Goal: Navigation & Orientation: Find specific page/section

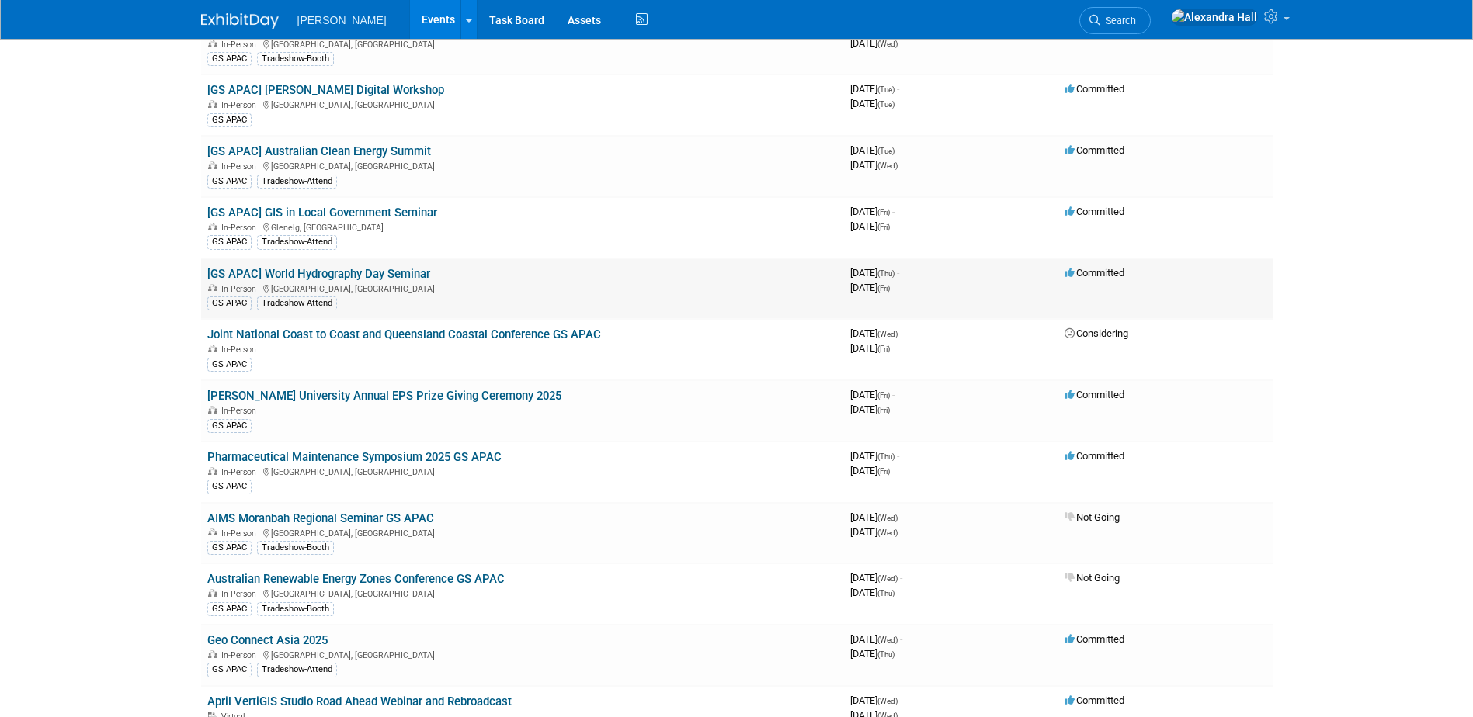
scroll to position [155, 0]
click at [397, 210] on link "[GS APAC] GIS in Local Government Seminar" at bounding box center [322, 212] width 230 height 14
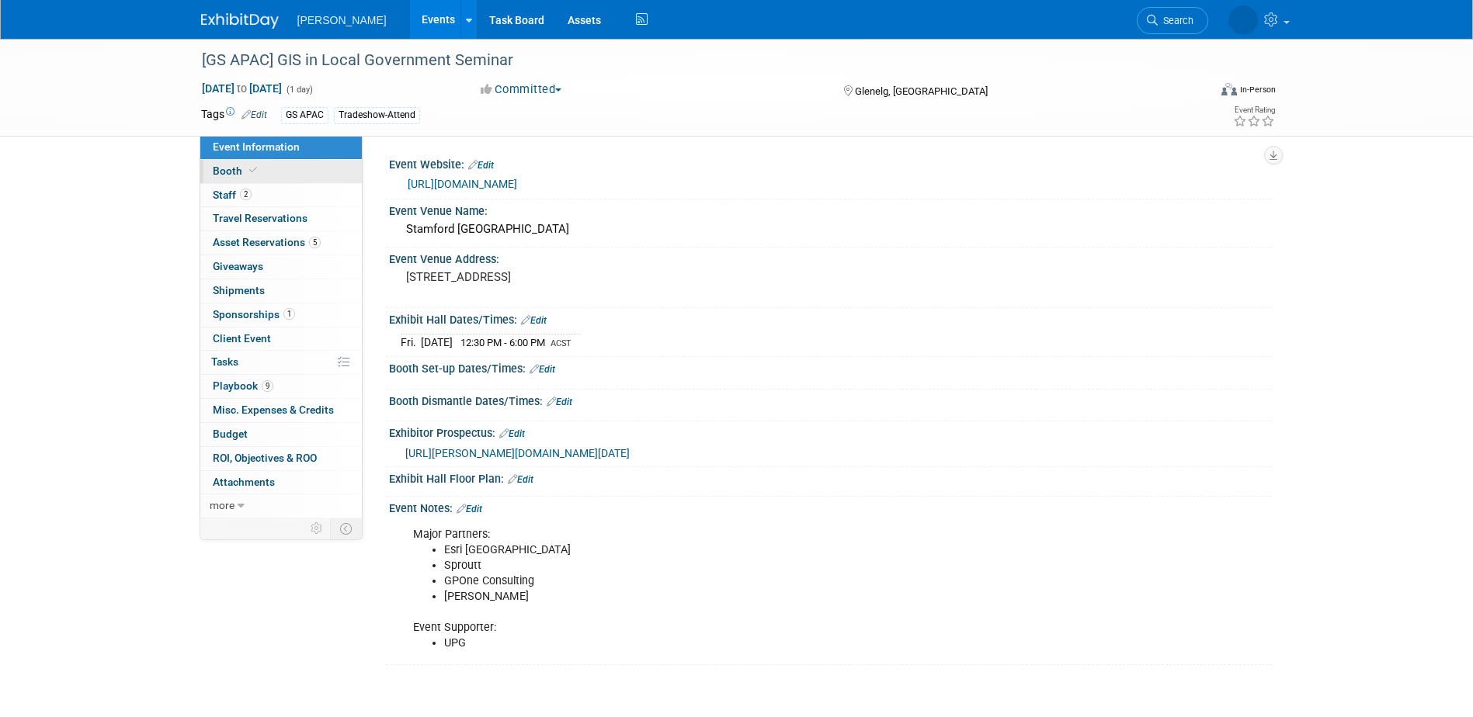
click at [278, 171] on link "Booth" at bounding box center [281, 171] width 162 height 23
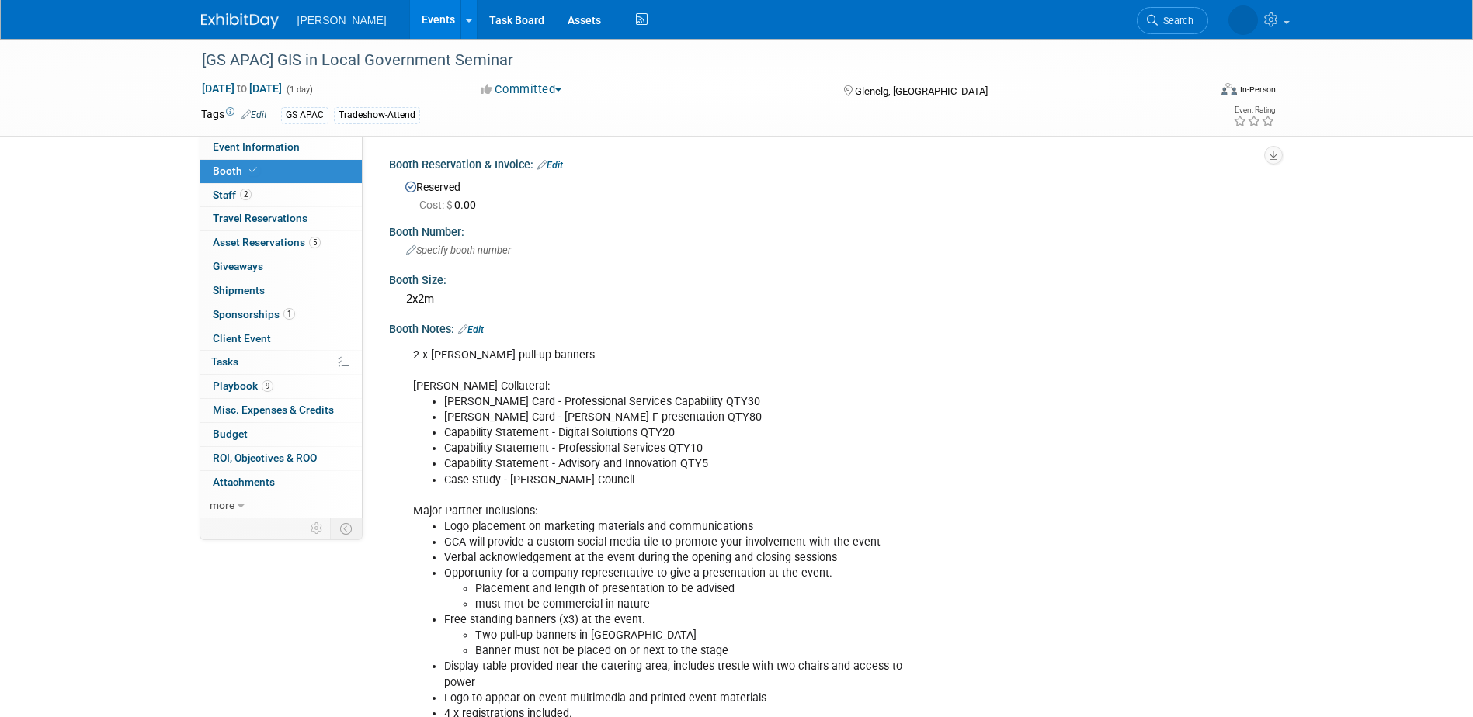
click at [250, 315] on span "Sponsorships 1" at bounding box center [254, 314] width 82 height 12
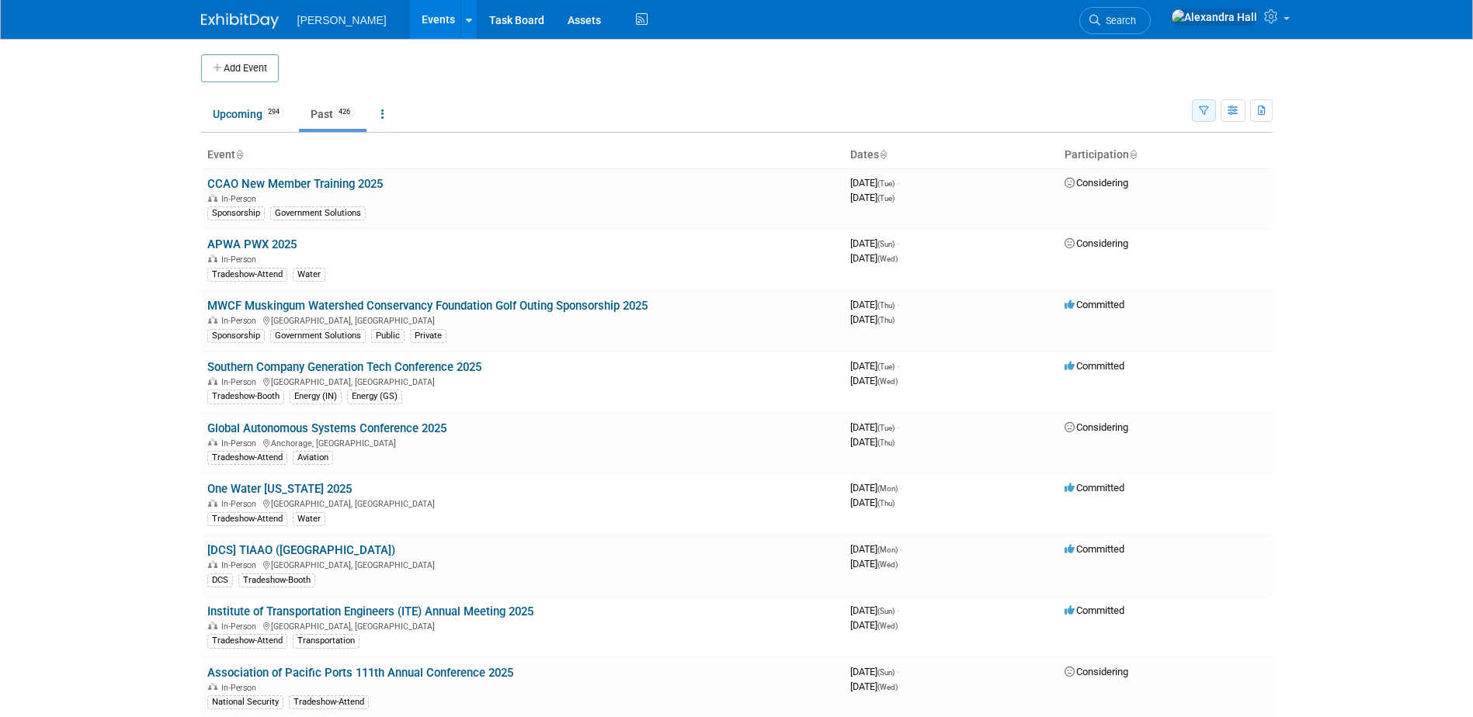
click at [1204, 115] on icon "button" at bounding box center [1204, 111] width 10 height 10
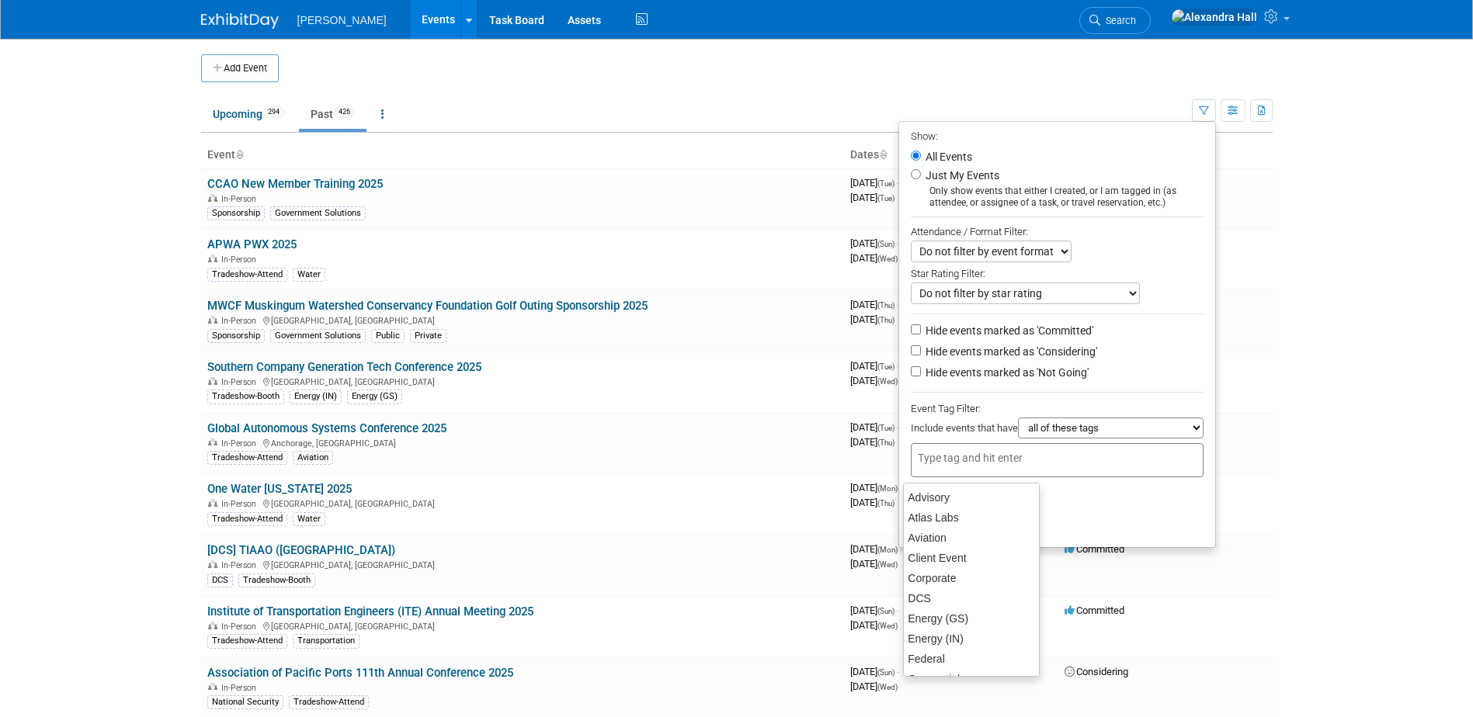
click at [996, 478] on div at bounding box center [1057, 460] width 293 height 34
click at [929, 567] on div "GS APAC" at bounding box center [971, 565] width 137 height 22
type input "GS APAC"
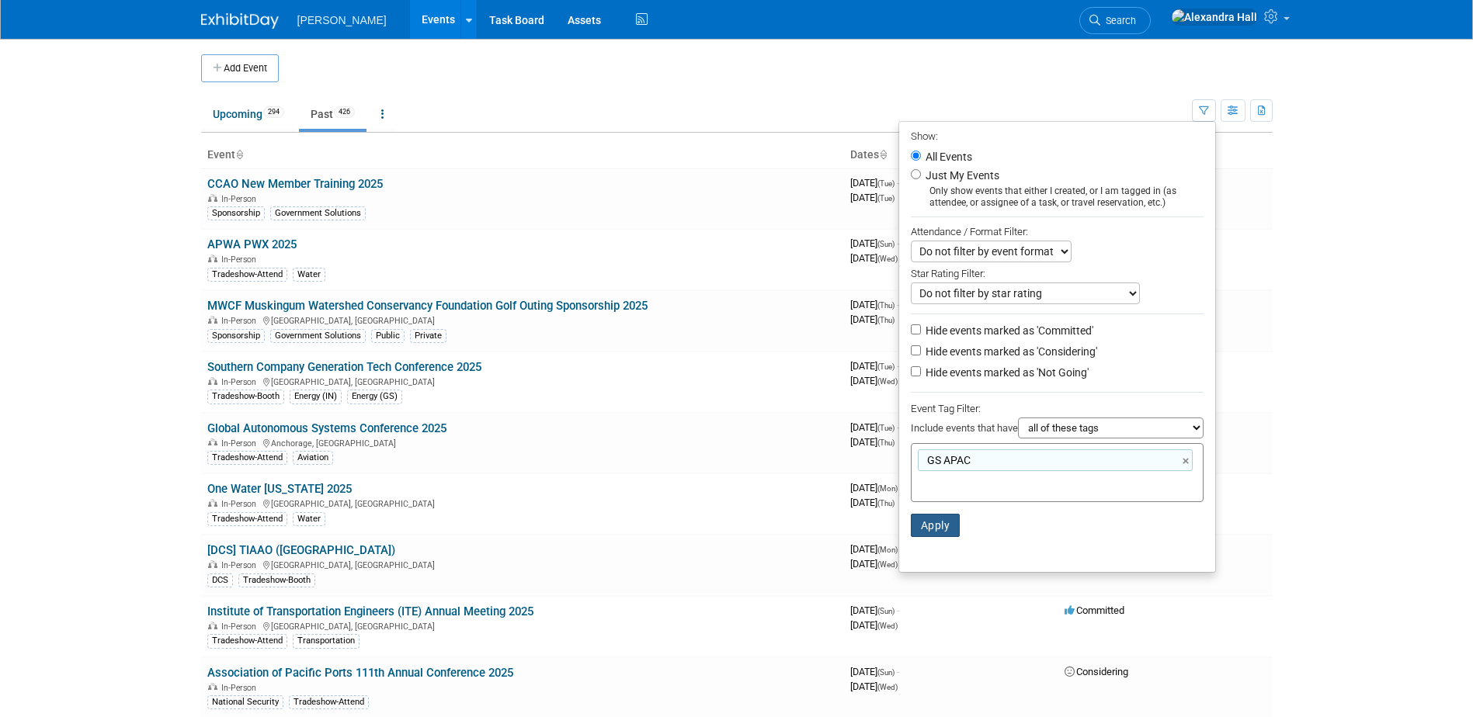
click at [948, 525] on button "Apply" at bounding box center [936, 525] width 50 height 23
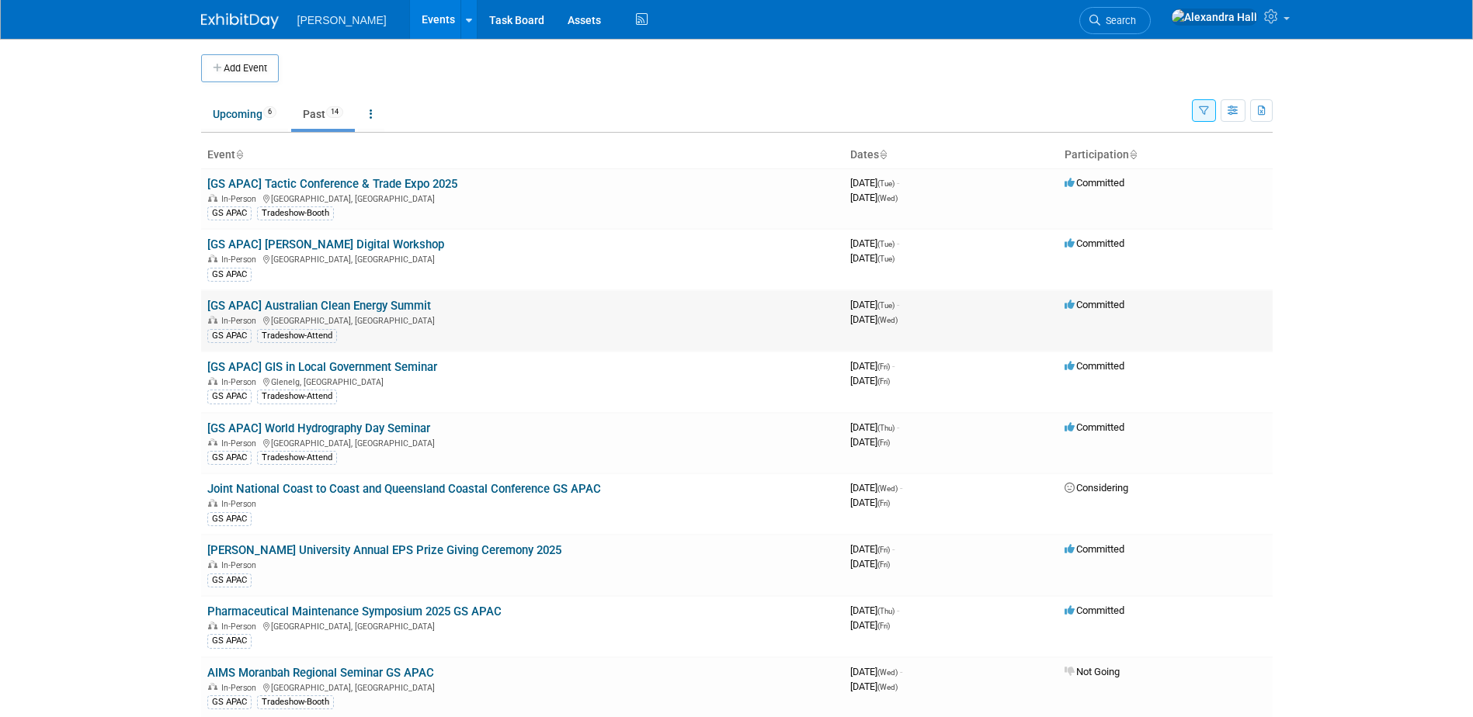
click at [349, 301] on link "[GS APAC] Australian Clean Energy Summit" at bounding box center [319, 306] width 224 height 14
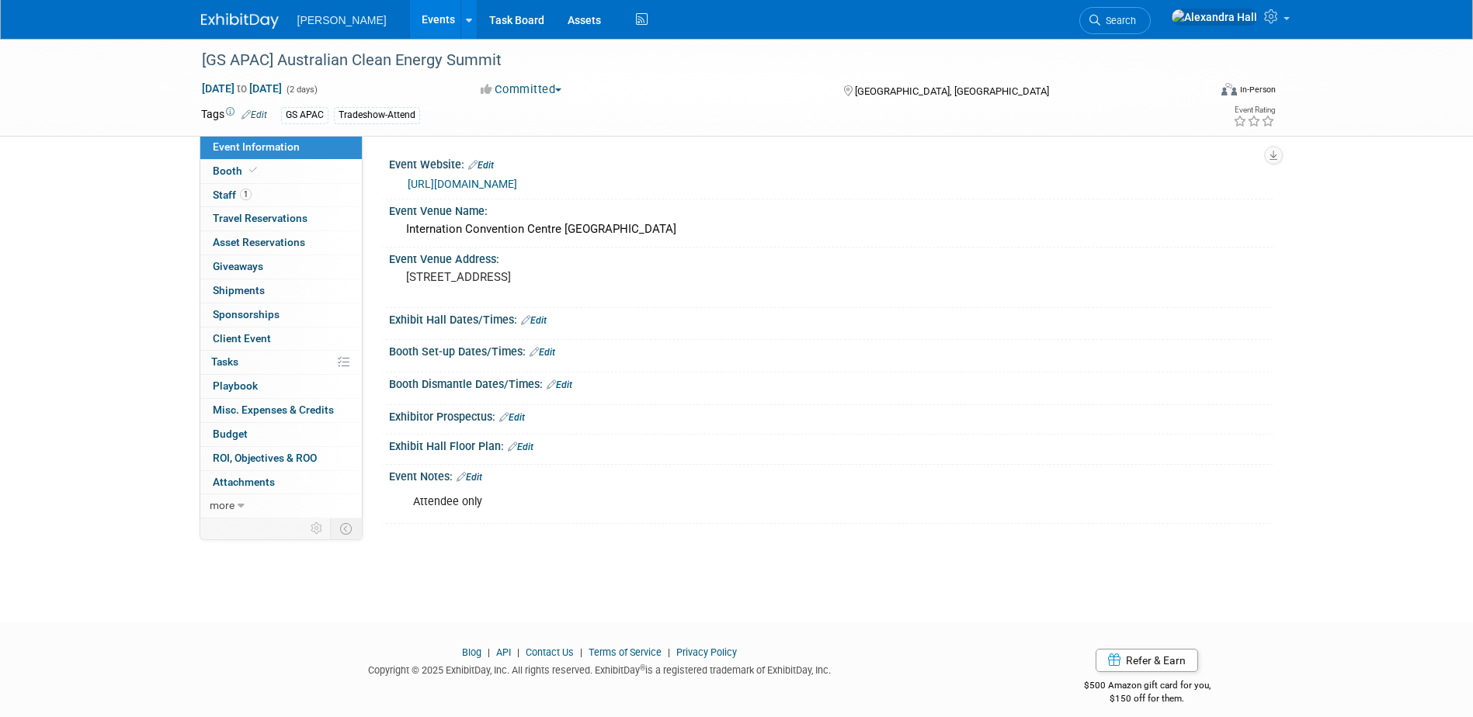
click at [517, 181] on link "https://australiancleanenergysummit.com.au/" at bounding box center [462, 184] width 109 height 12
click at [259, 189] on link "1 Staff 1" at bounding box center [281, 195] width 162 height 23
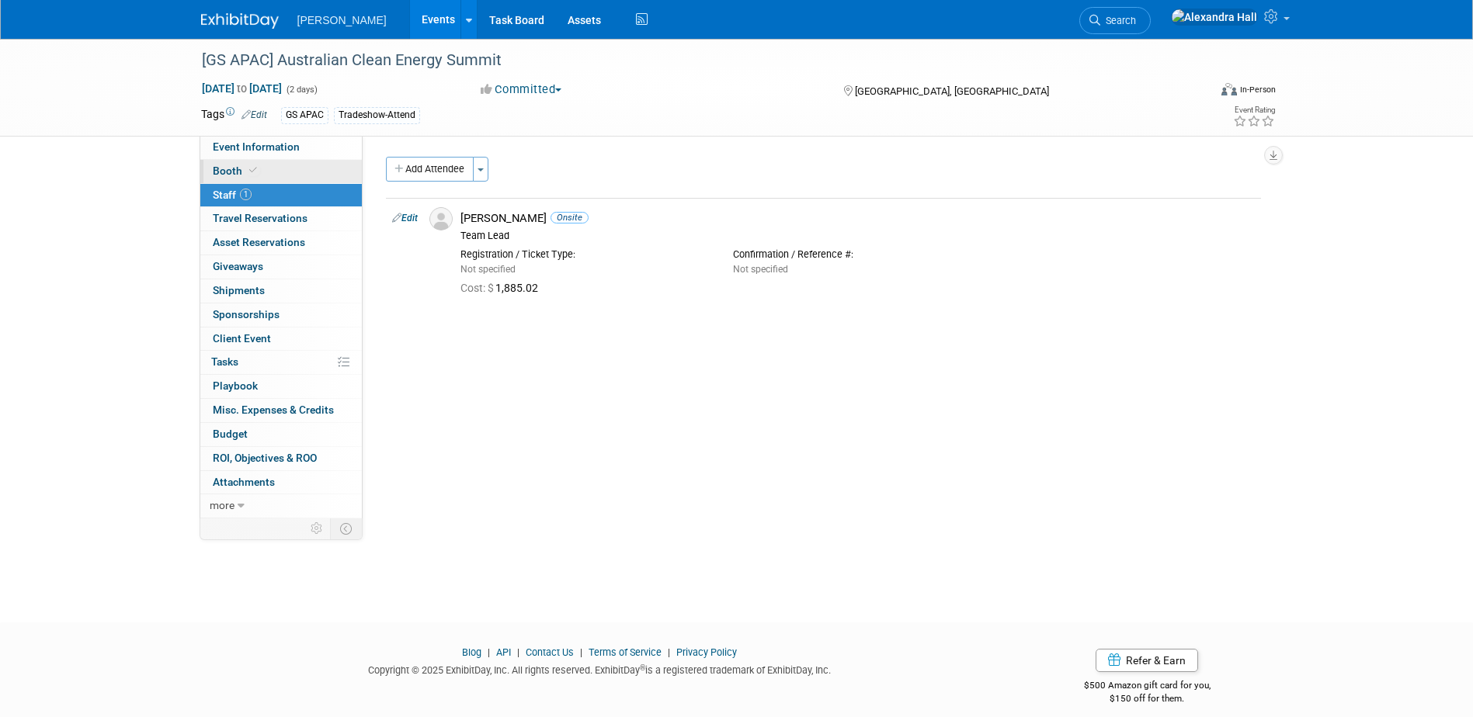
click at [267, 169] on link "Booth" at bounding box center [281, 171] width 162 height 23
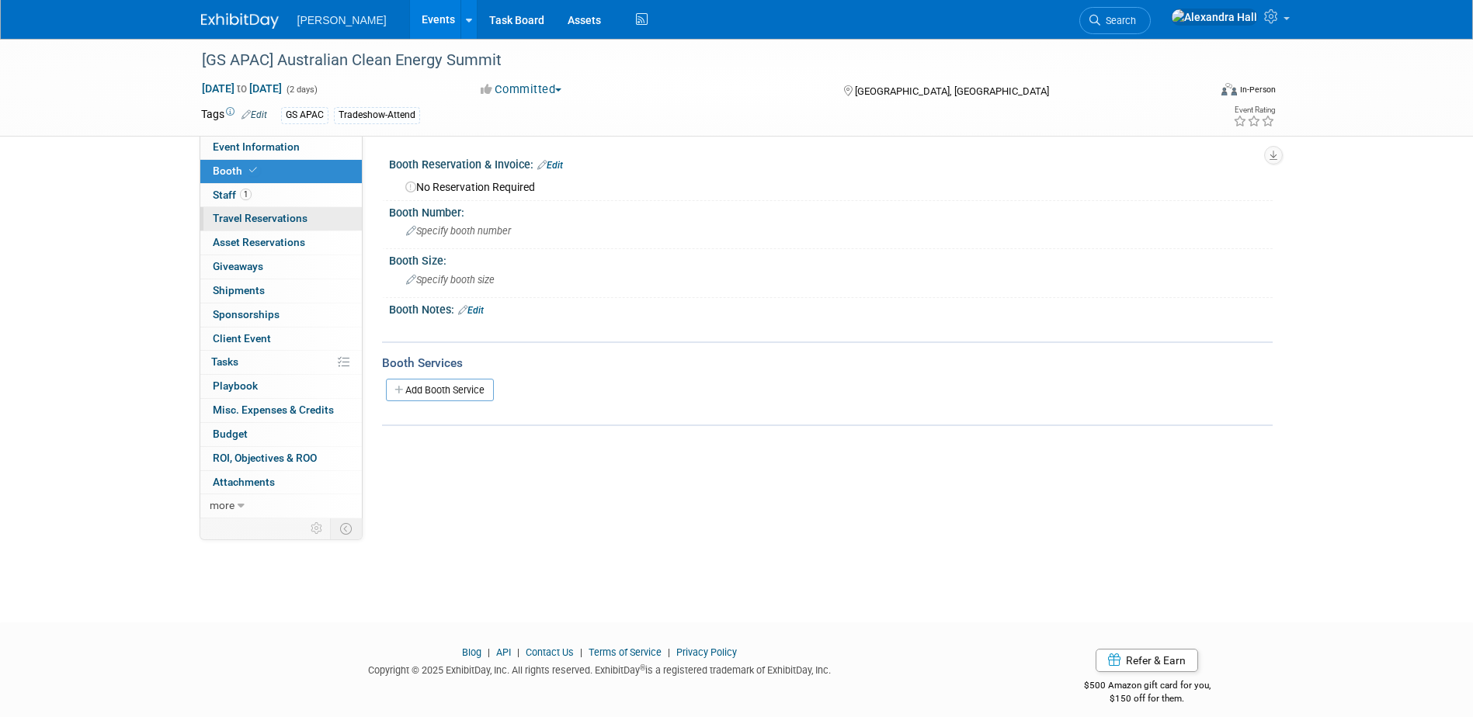
click at [290, 217] on span "Travel Reservations 0" at bounding box center [260, 218] width 95 height 12
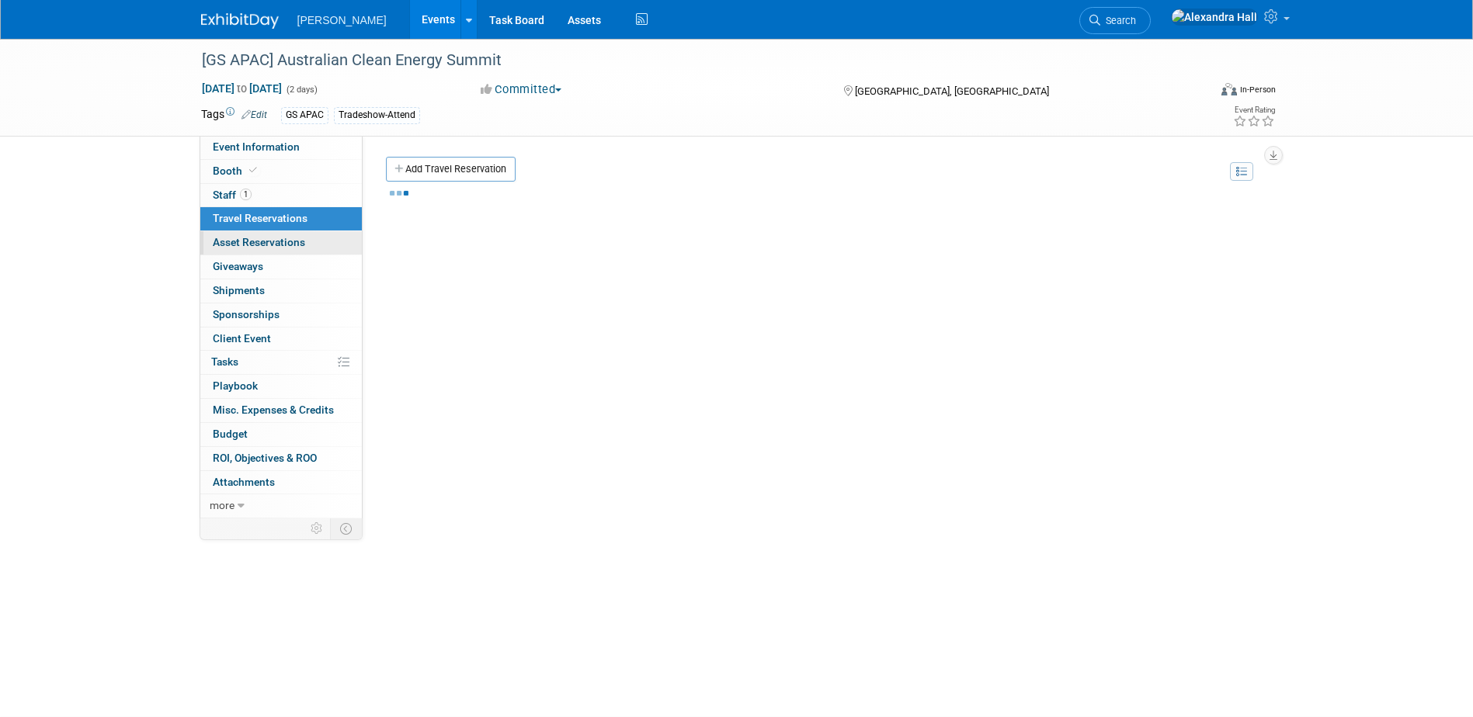
click at [290, 245] on span "Asset Reservations 0" at bounding box center [259, 242] width 92 height 12
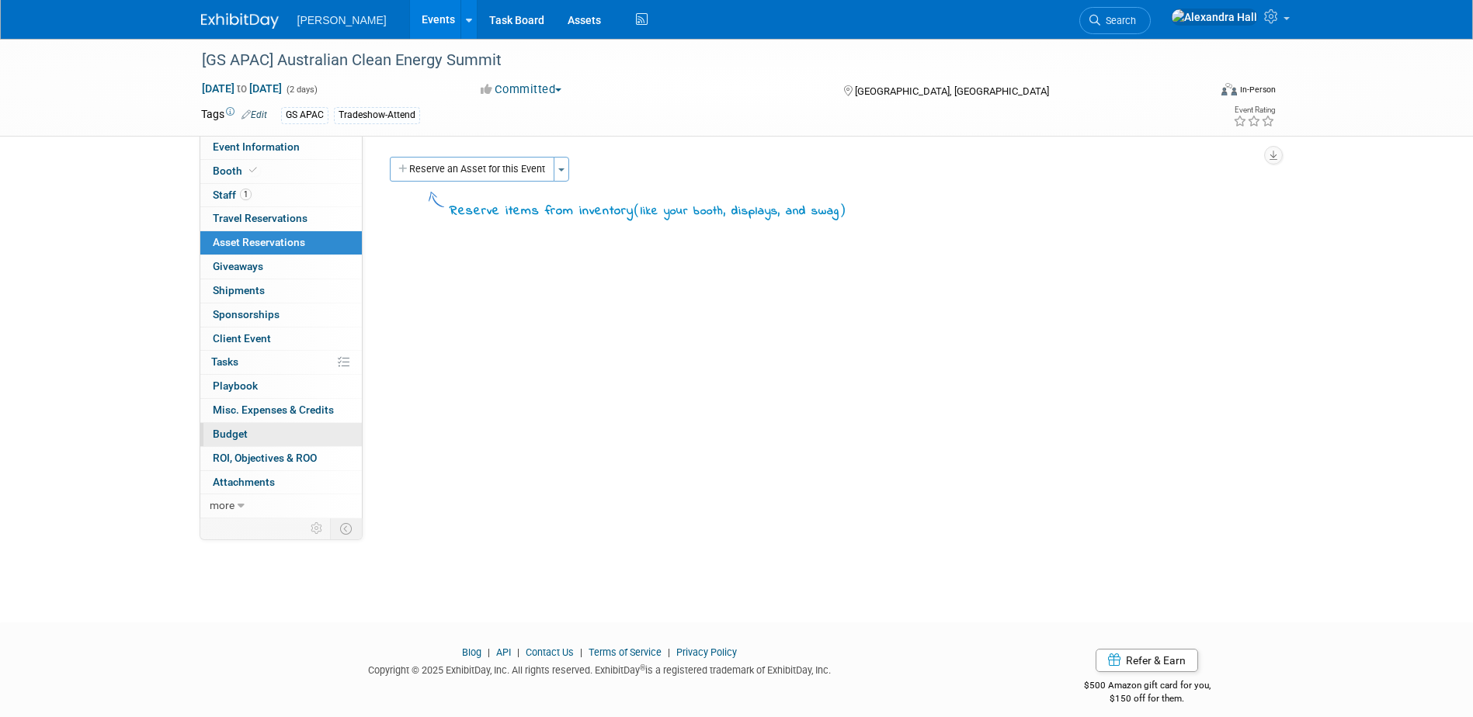
click at [271, 433] on link "Budget" at bounding box center [281, 434] width 162 height 23
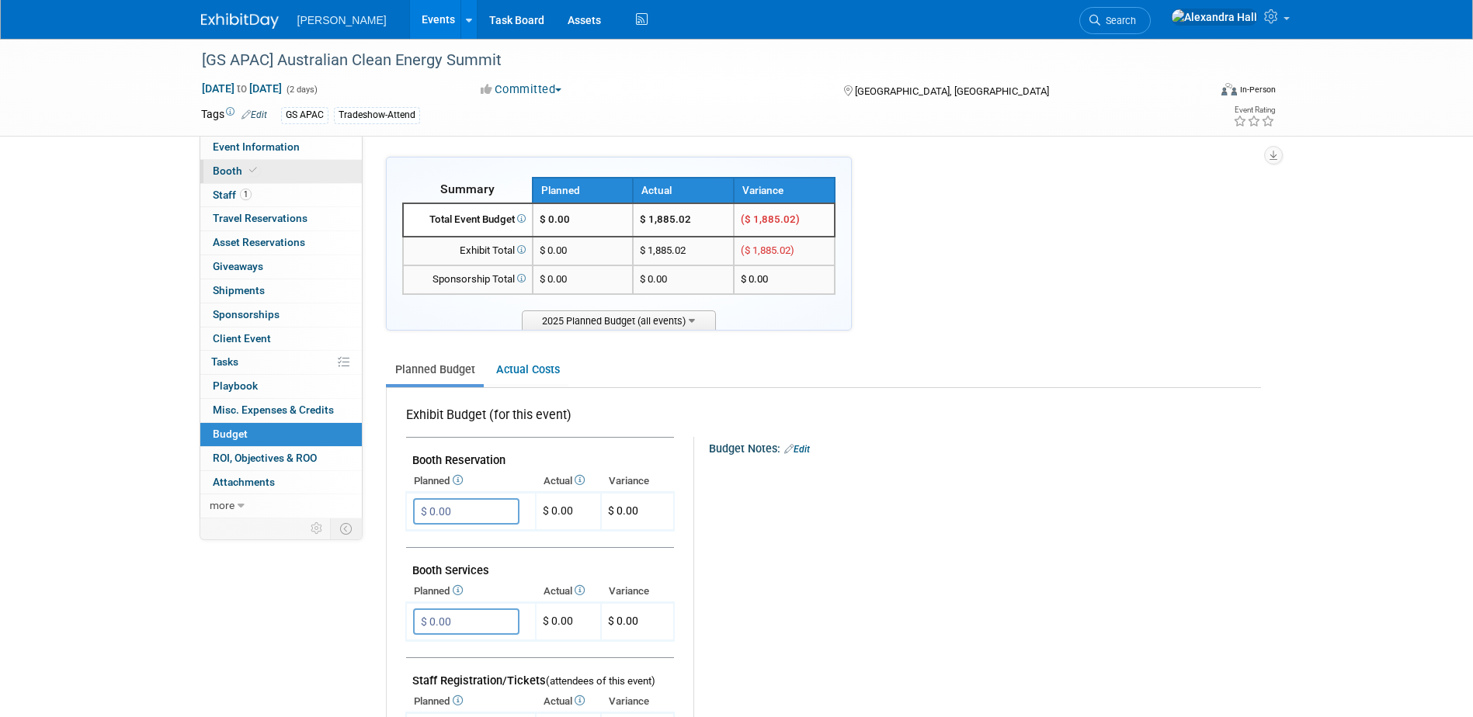
click at [284, 167] on link "Booth" at bounding box center [281, 171] width 162 height 23
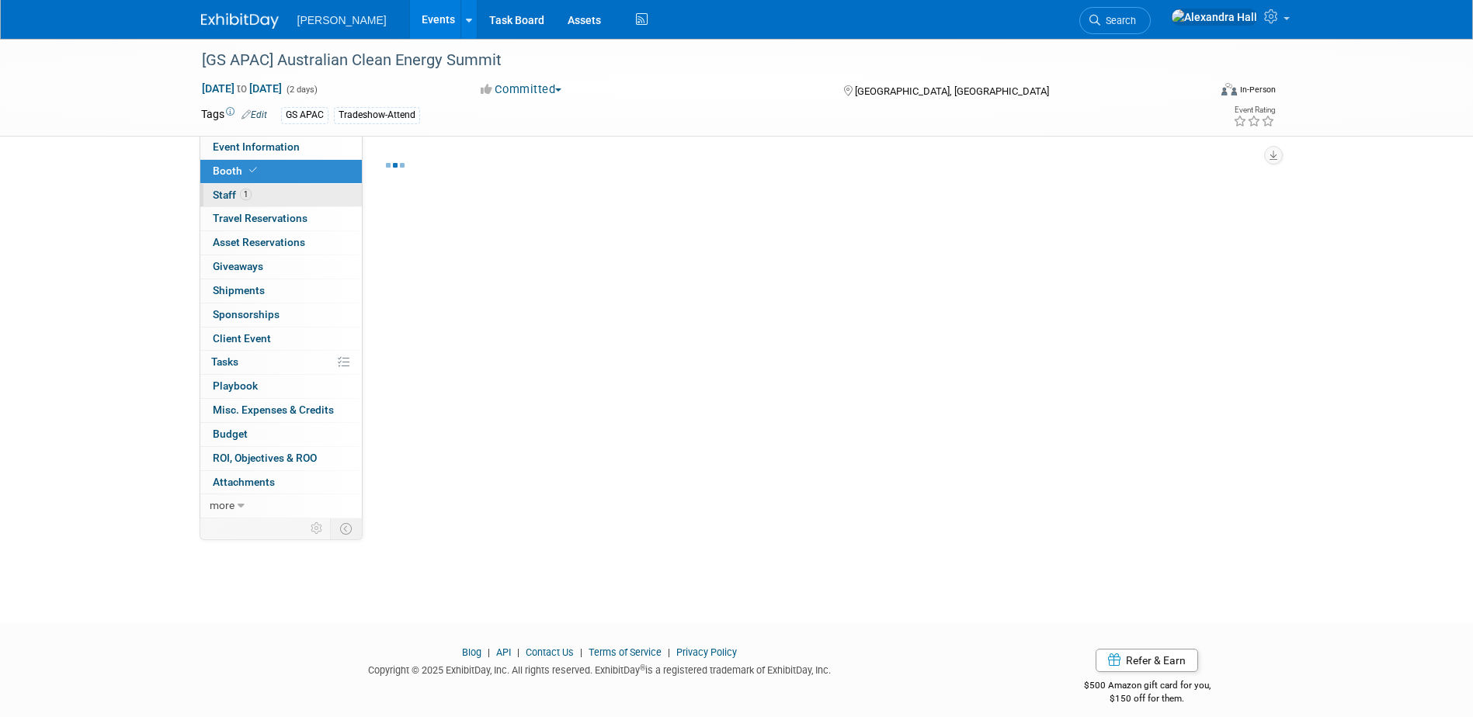
click at [267, 199] on link "1 Staff 1" at bounding box center [281, 195] width 162 height 23
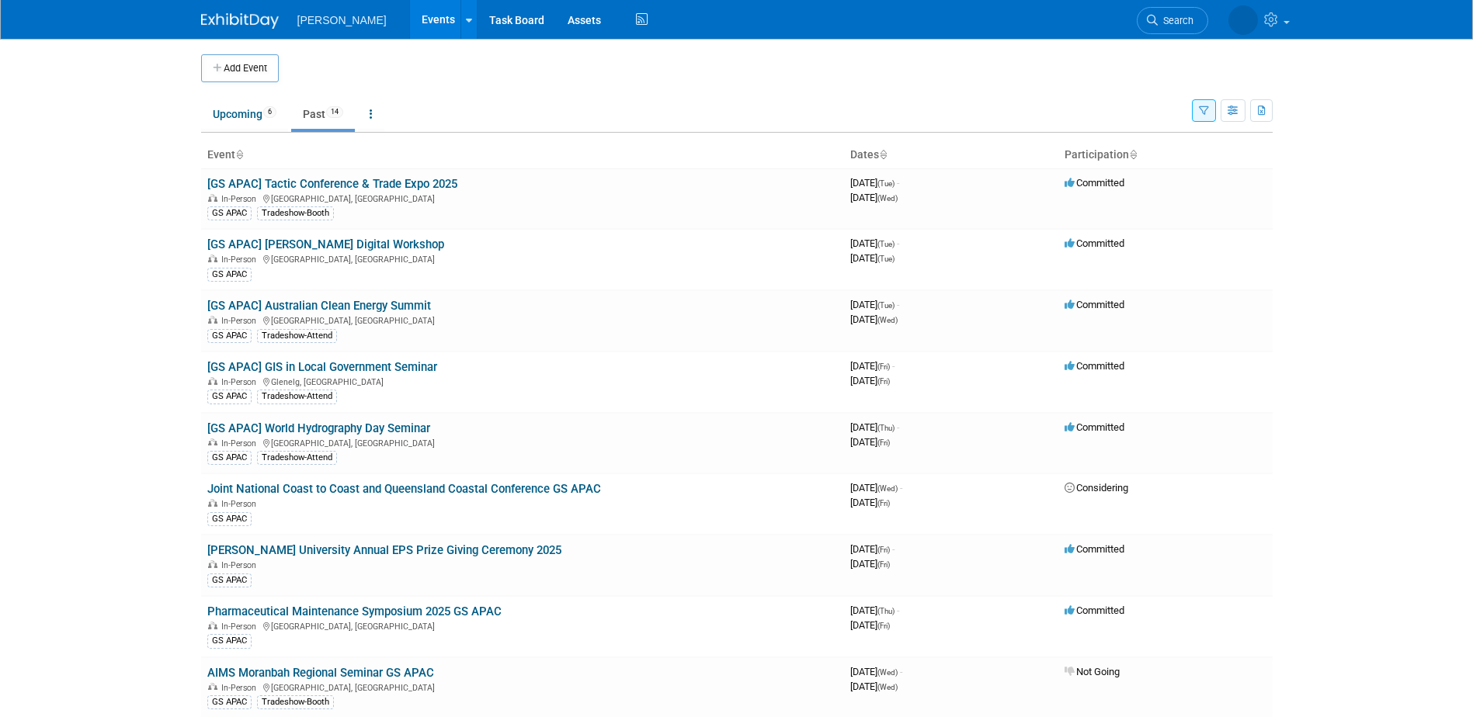
click at [1196, 113] on button "button" at bounding box center [1204, 110] width 24 height 23
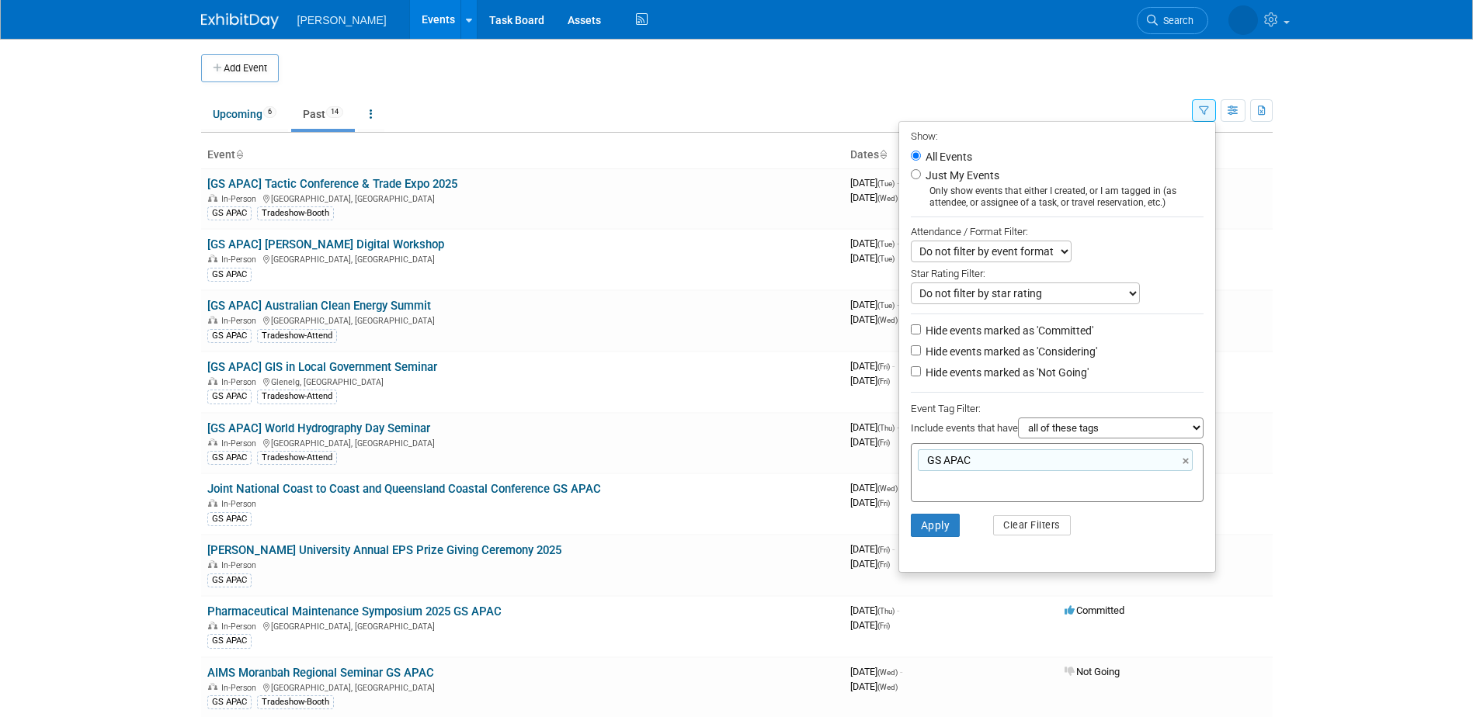
click at [730, 85] on td "Upcoming 6 Past 14 All Events 20 Past and Upcoming Grouped Annually Events grou…" at bounding box center [696, 107] width 991 height 50
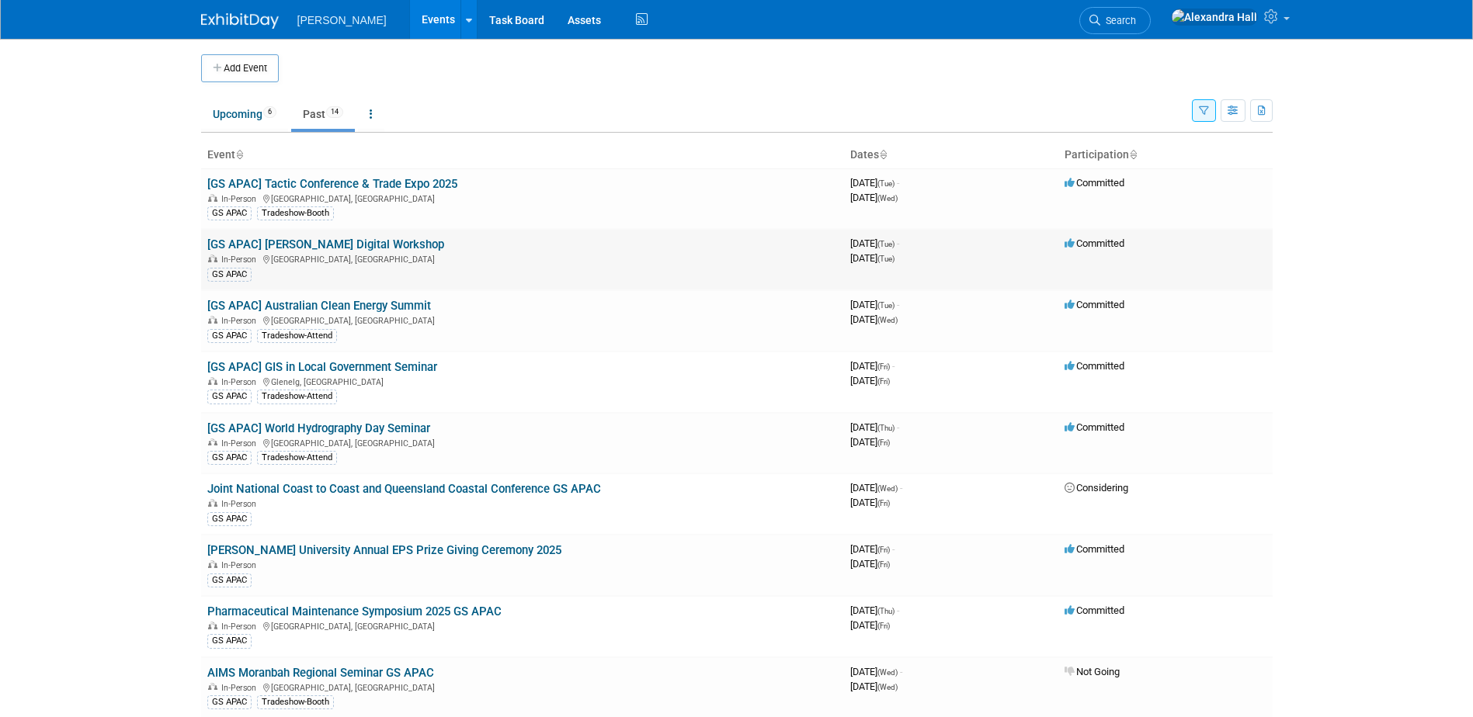
click at [301, 244] on link "[GS APAC] [PERSON_NAME] Digital Workshop" at bounding box center [325, 245] width 237 height 14
click at [351, 181] on link "[GS APAC] Tactic Conference & Trade Expo 2025" at bounding box center [332, 184] width 250 height 14
click at [331, 180] on link "[GS APAC] Tactic Conference & Trade Expo 2025" at bounding box center [332, 184] width 250 height 14
click at [238, 116] on link "Upcoming 6" at bounding box center [244, 114] width 87 height 30
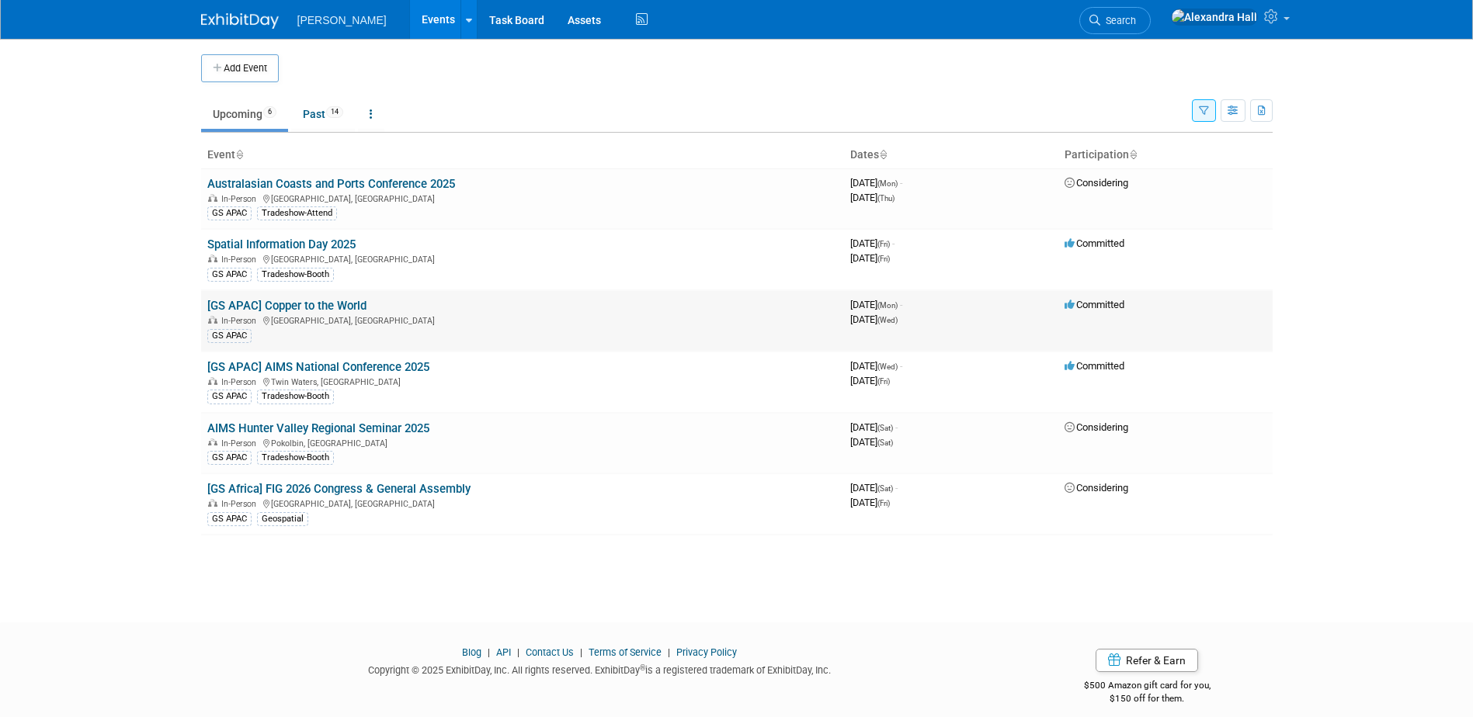
click at [336, 305] on link "[GS APAC] Copper to the World" at bounding box center [286, 306] width 159 height 14
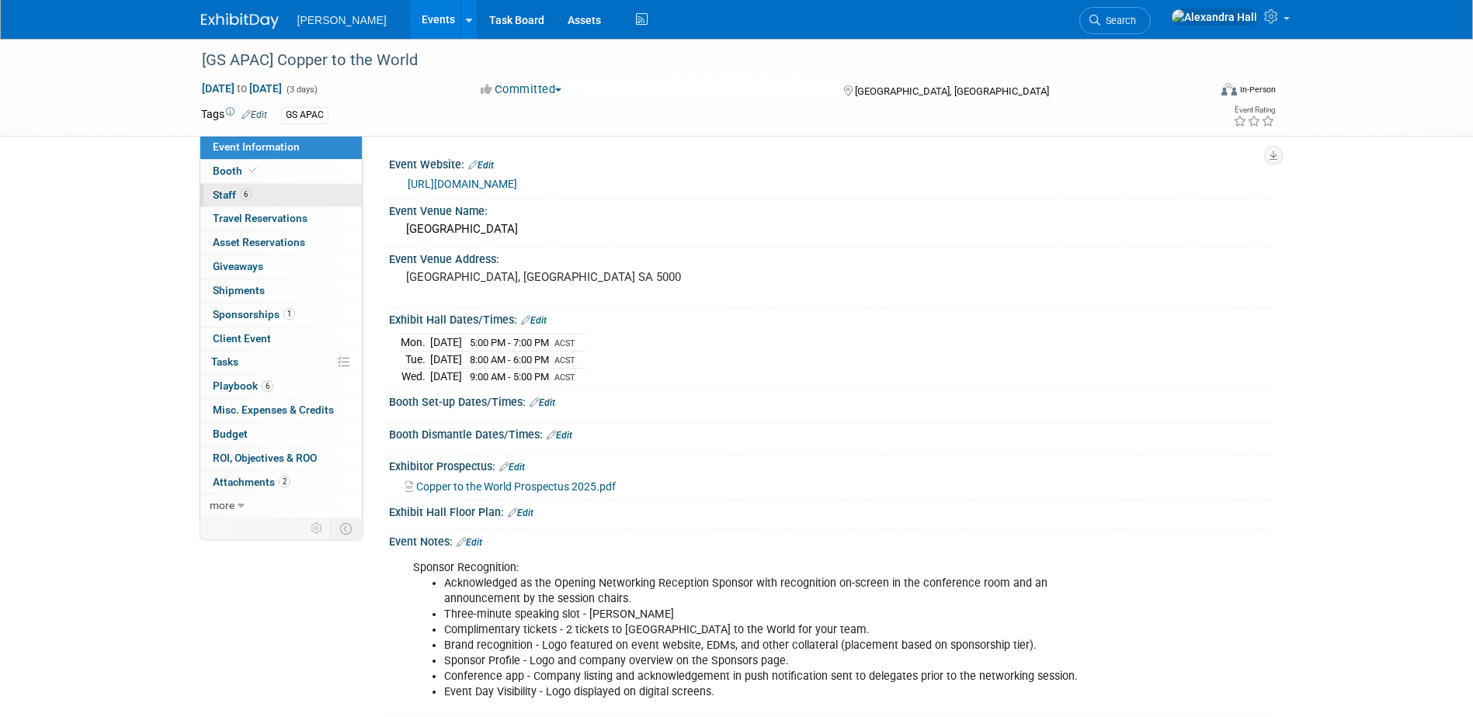
click at [289, 191] on link "6 Staff 6" at bounding box center [281, 195] width 162 height 23
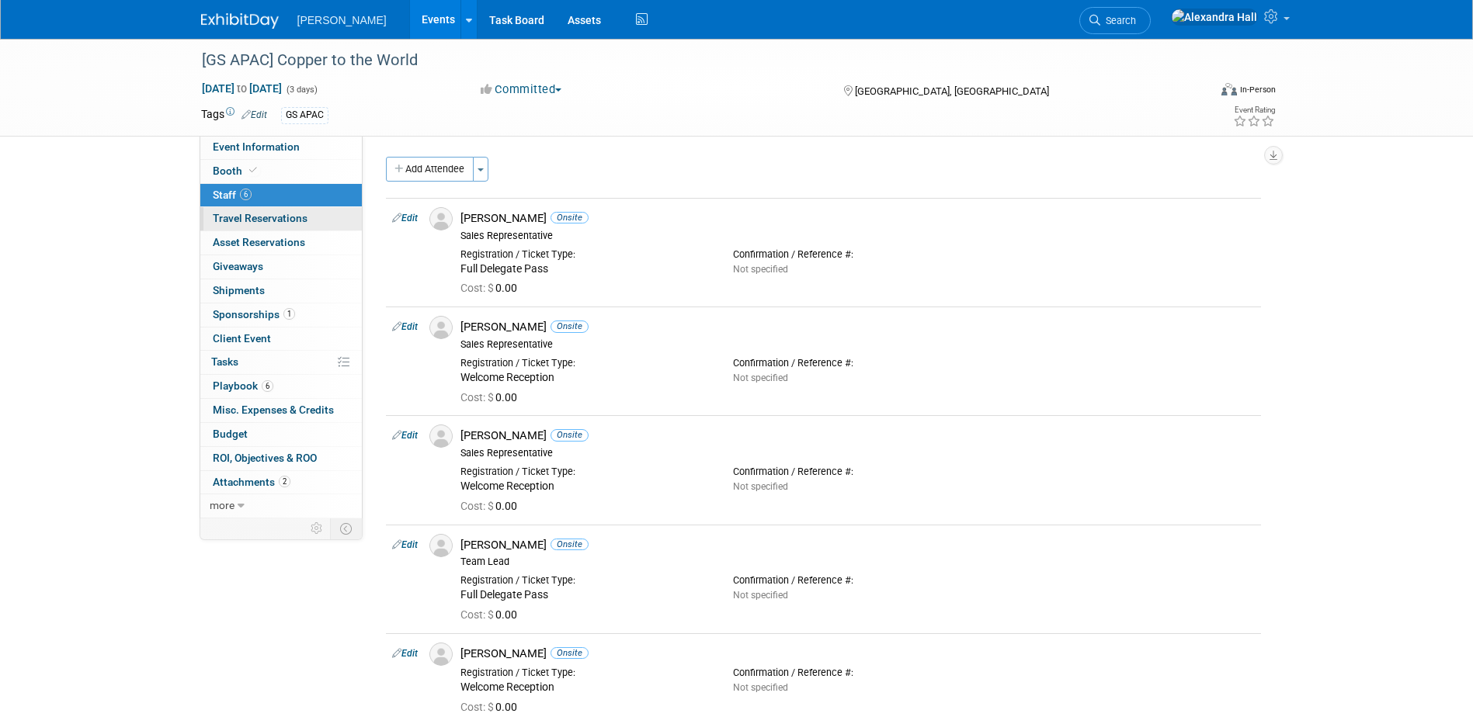
click at [283, 217] on span "Travel Reservations 0" at bounding box center [260, 218] width 95 height 12
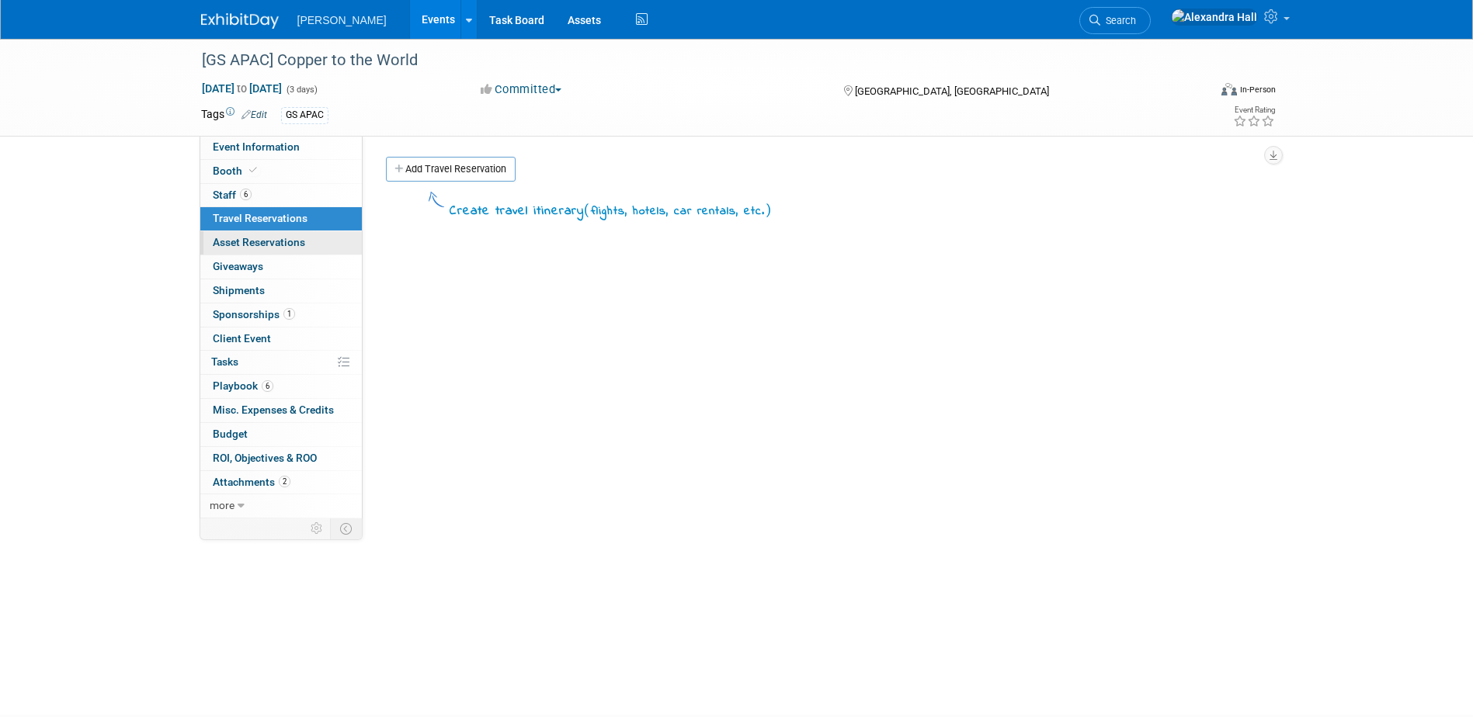
click at [287, 244] on span "Asset Reservations 0" at bounding box center [259, 242] width 92 height 12
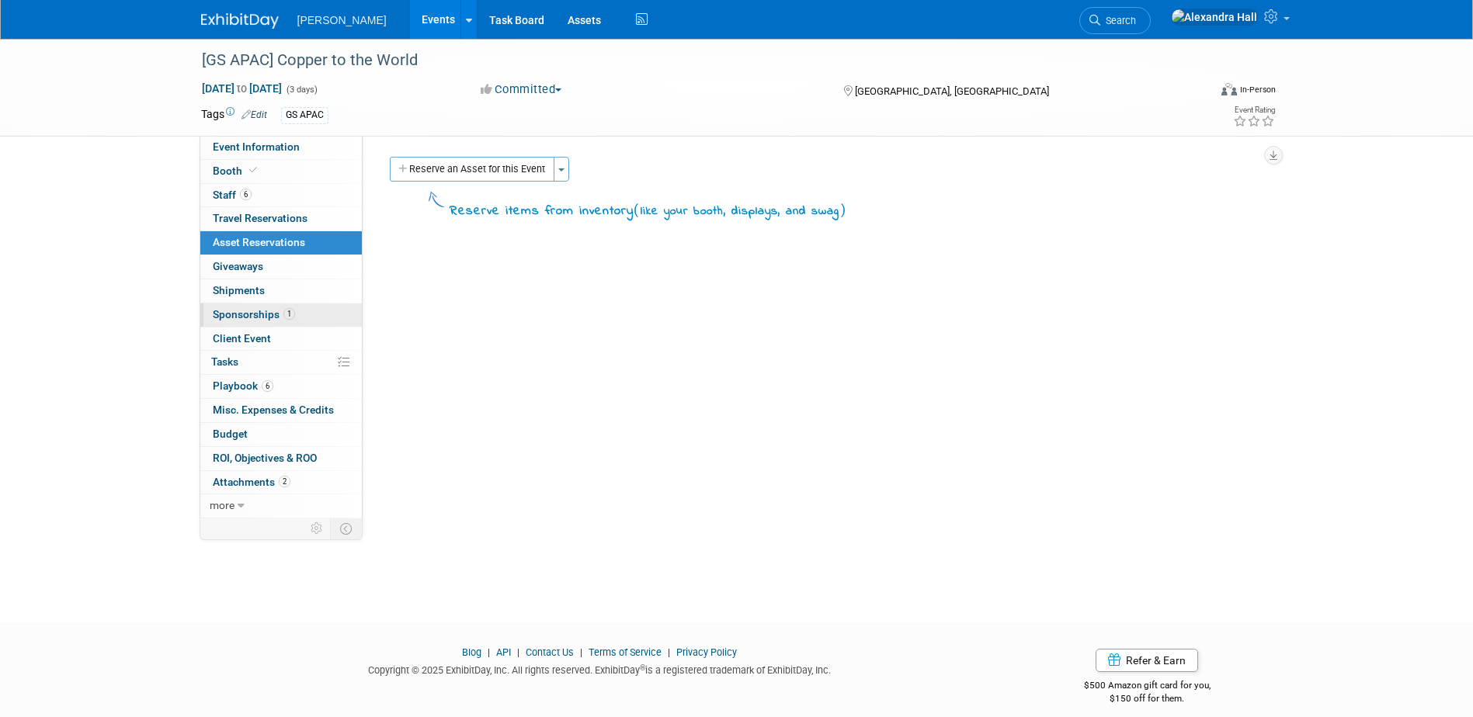
click at [298, 307] on link "1 Sponsorships 1" at bounding box center [281, 315] width 162 height 23
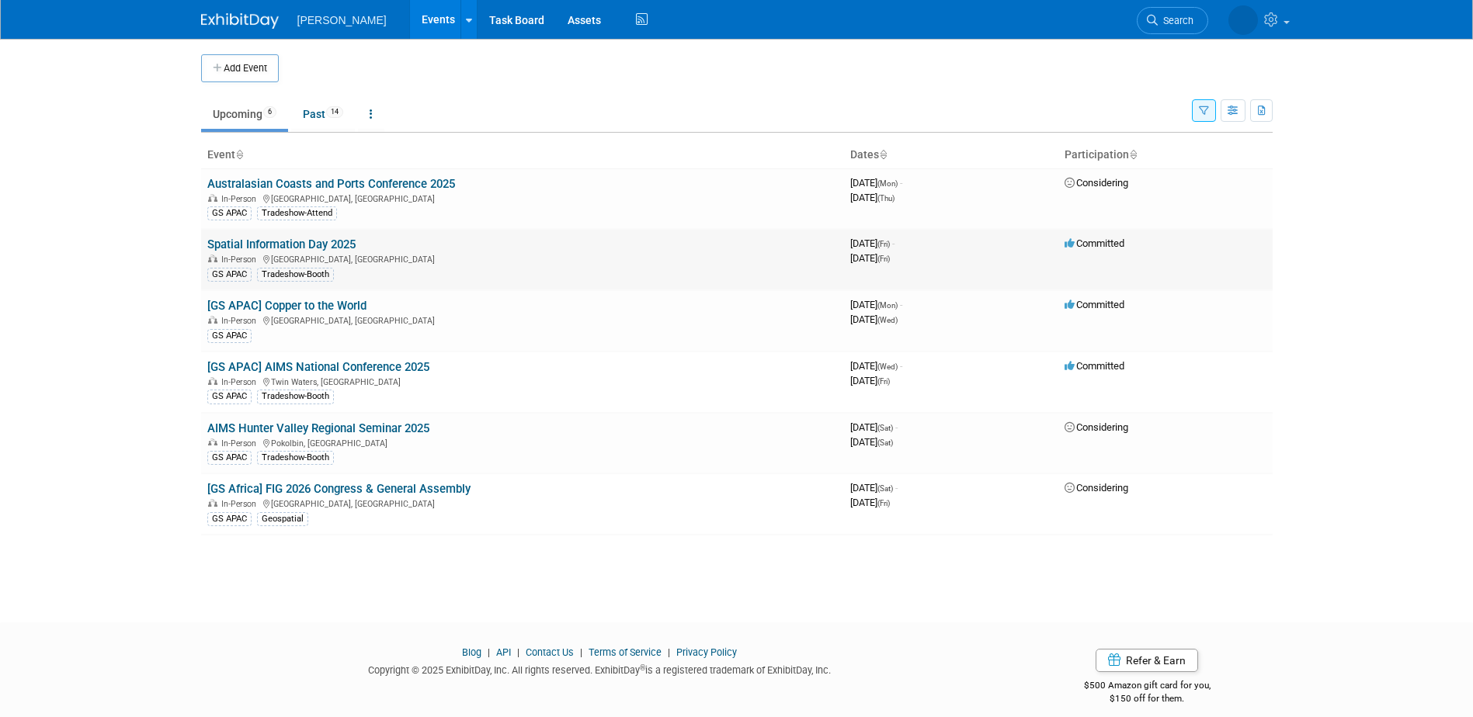
click at [312, 246] on link "Spatial Information Day 2025" at bounding box center [281, 245] width 148 height 14
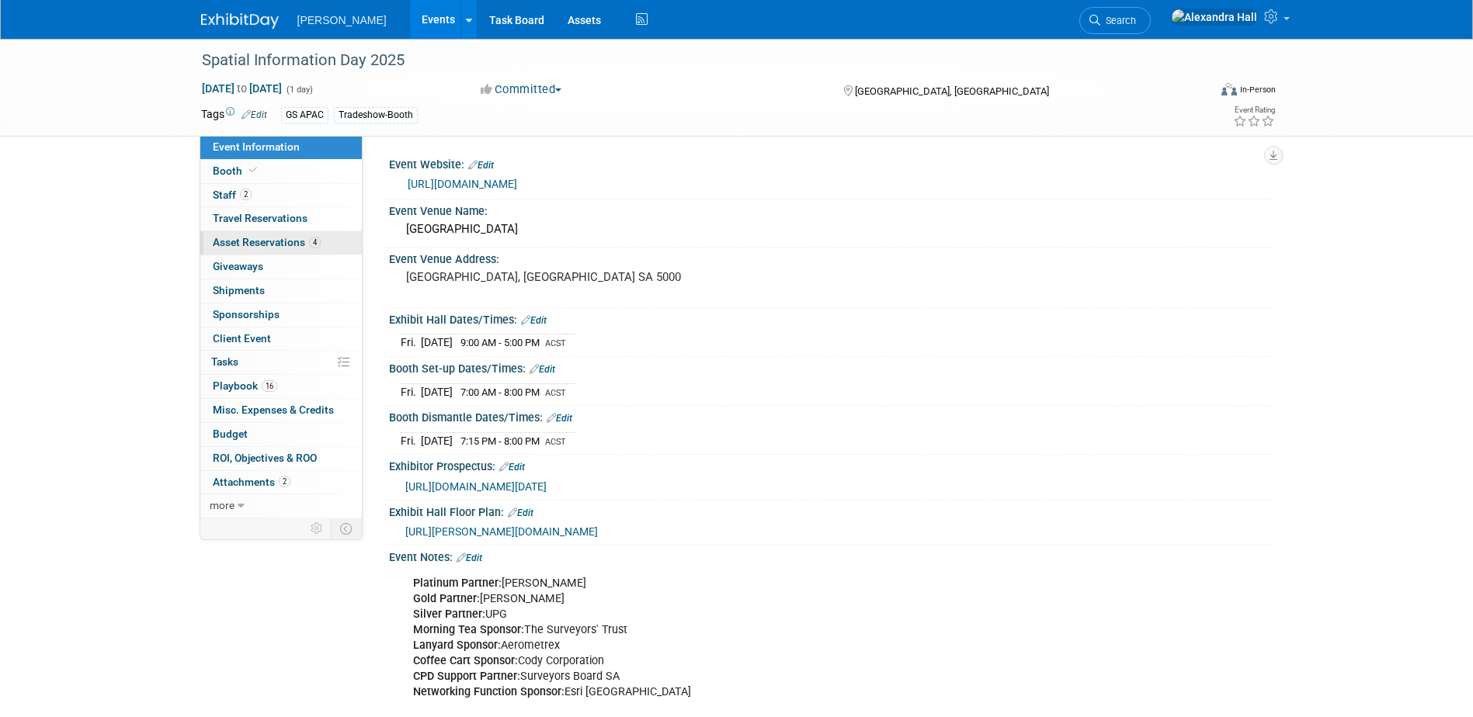
click at [258, 245] on span "Asset Reservations 4" at bounding box center [267, 242] width 108 height 12
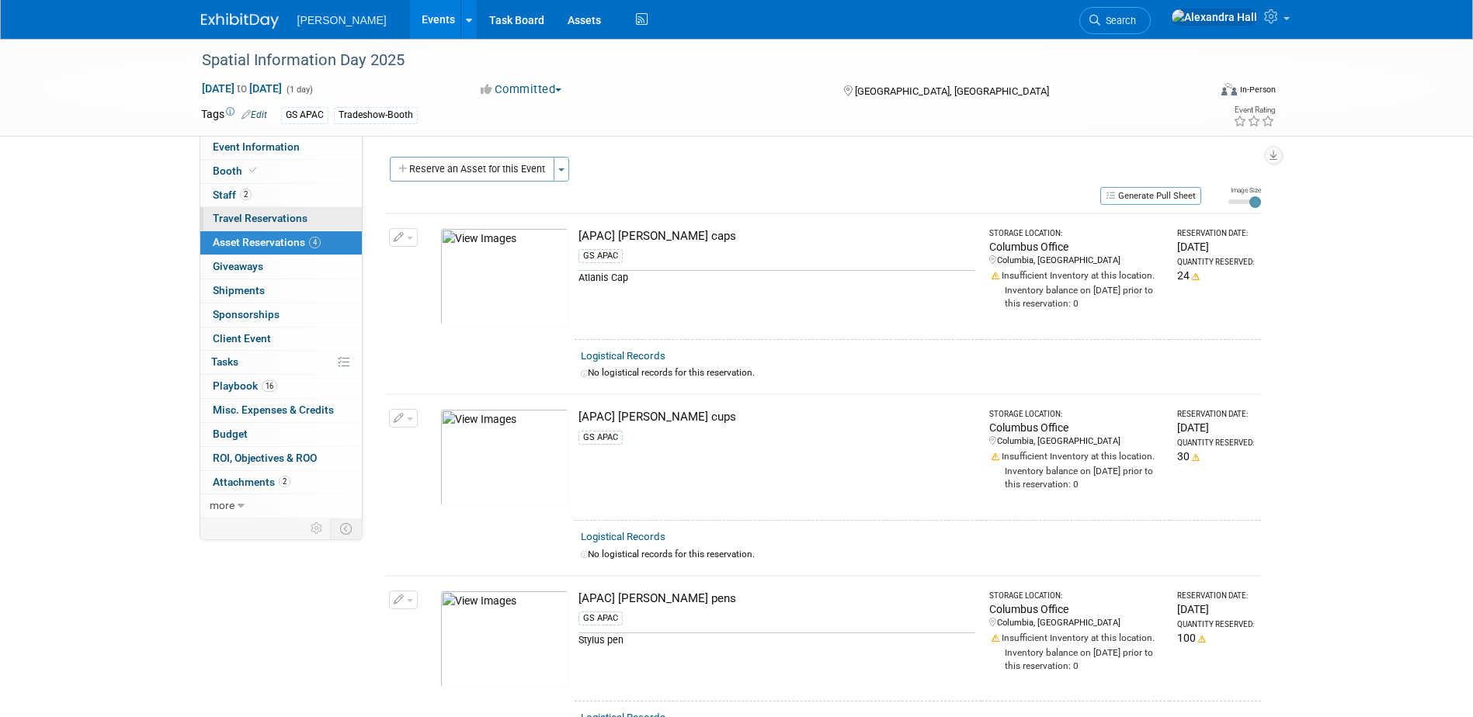
click at [283, 218] on span "Travel Reservations 0" at bounding box center [260, 218] width 95 height 12
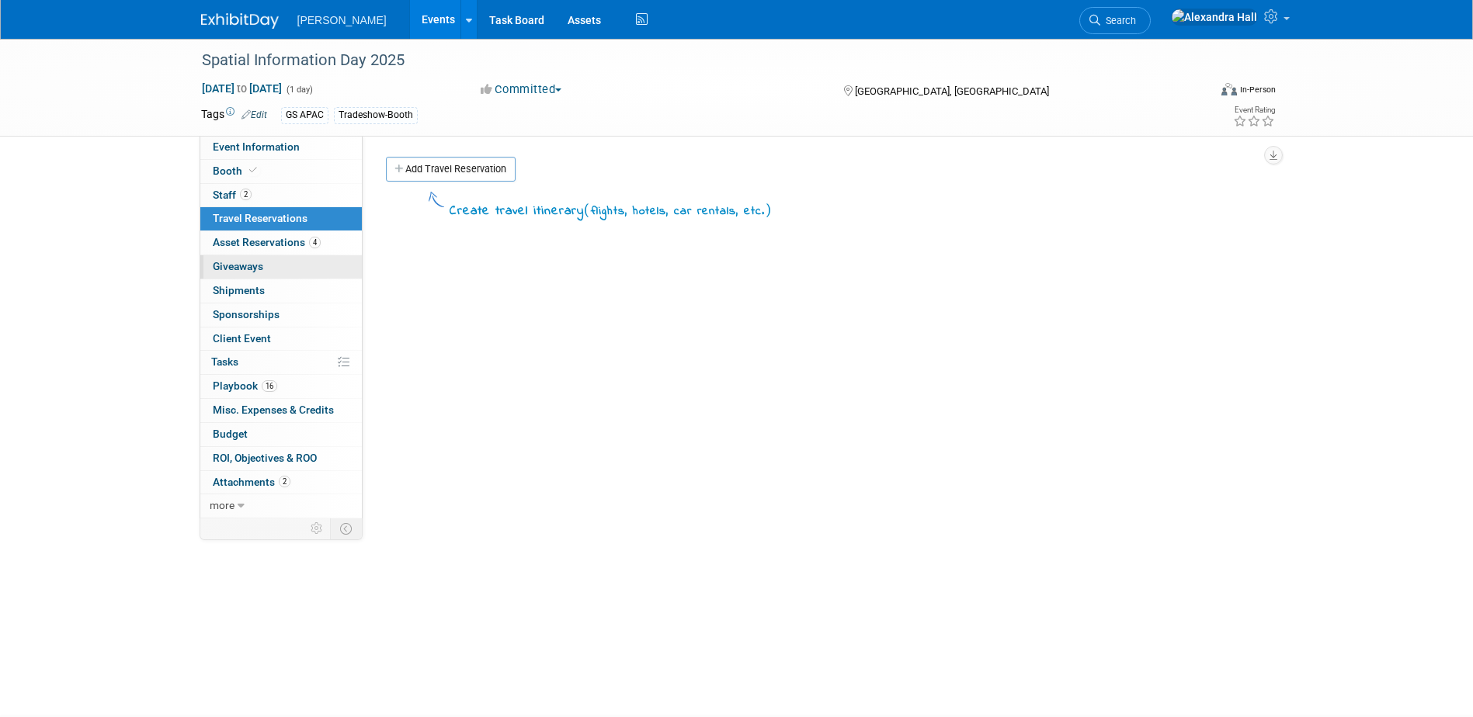
click at [289, 269] on link "0 Giveaways 0" at bounding box center [281, 266] width 162 height 23
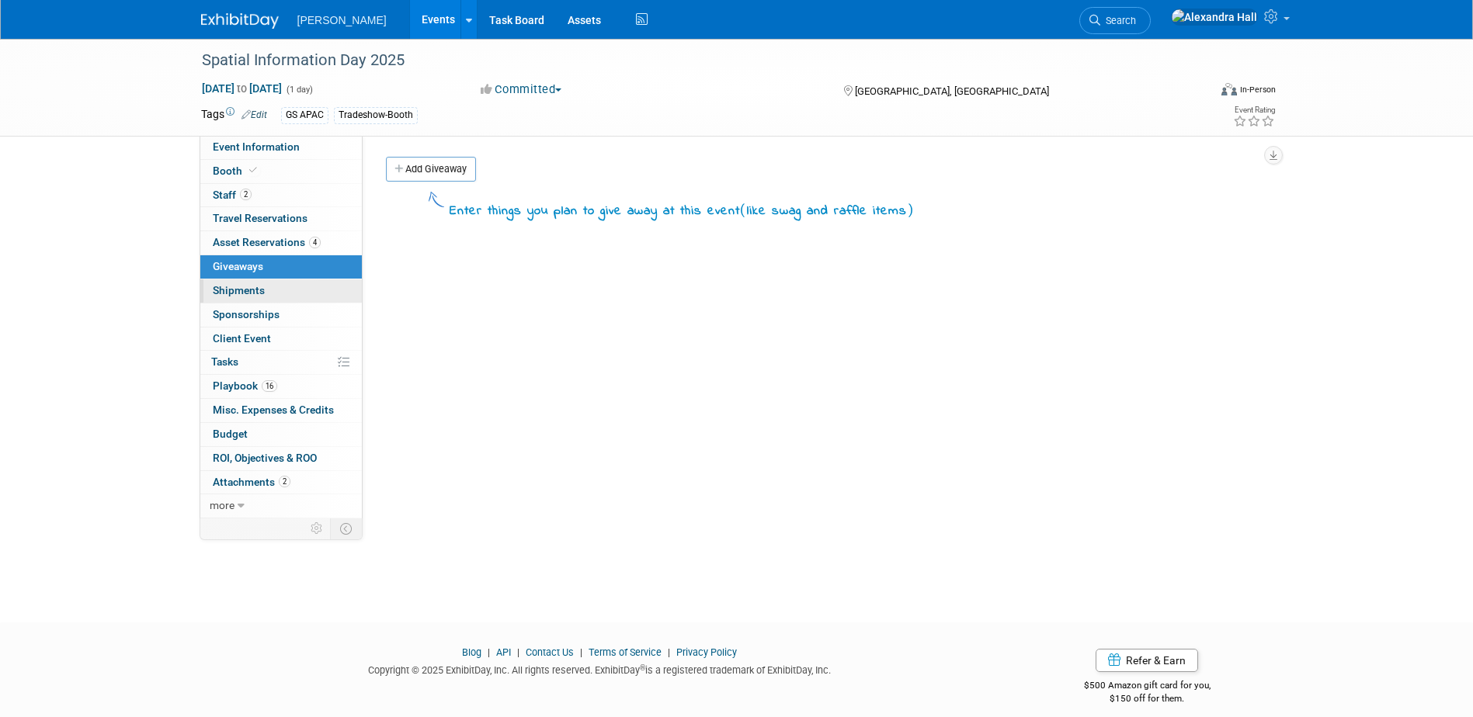
click at [273, 298] on link "0 Shipments 0" at bounding box center [281, 291] width 162 height 23
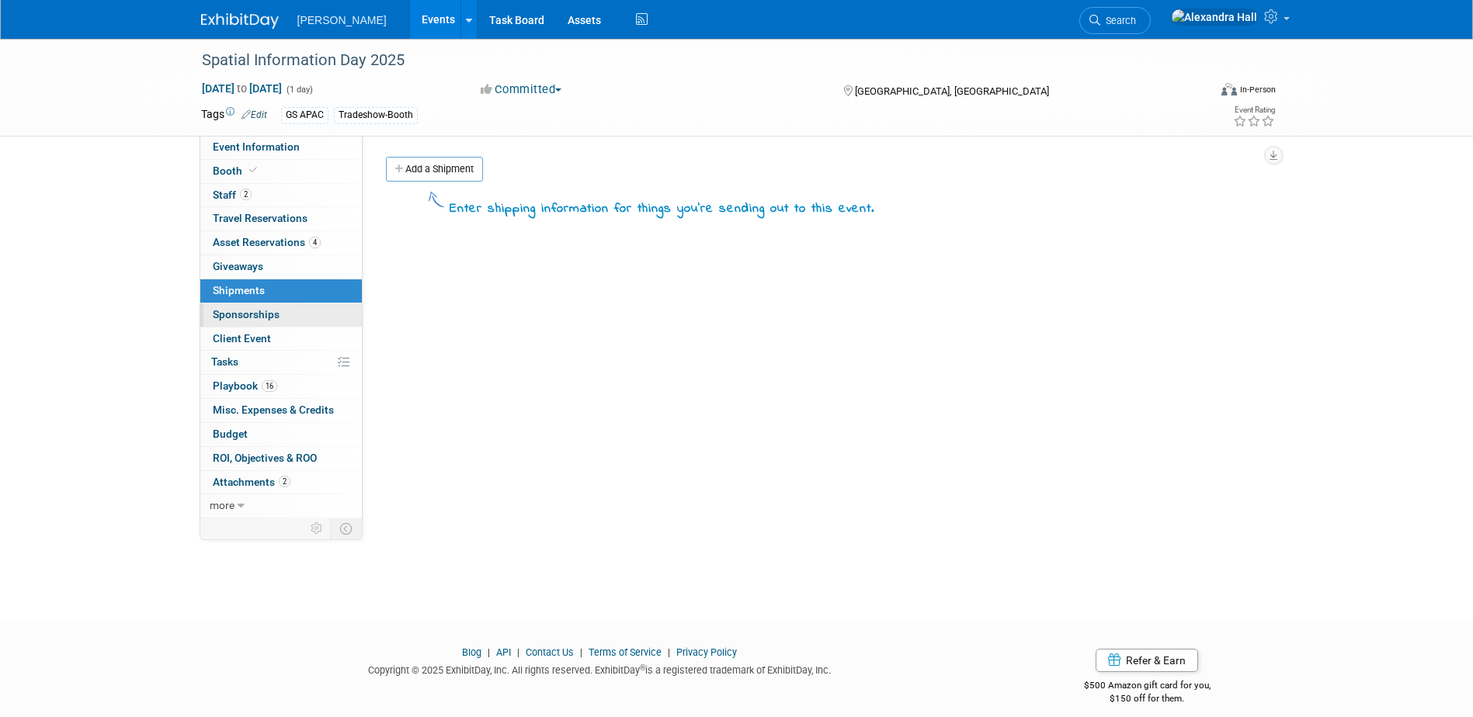
click at [274, 318] on span "Sponsorships 0" at bounding box center [246, 314] width 67 height 12
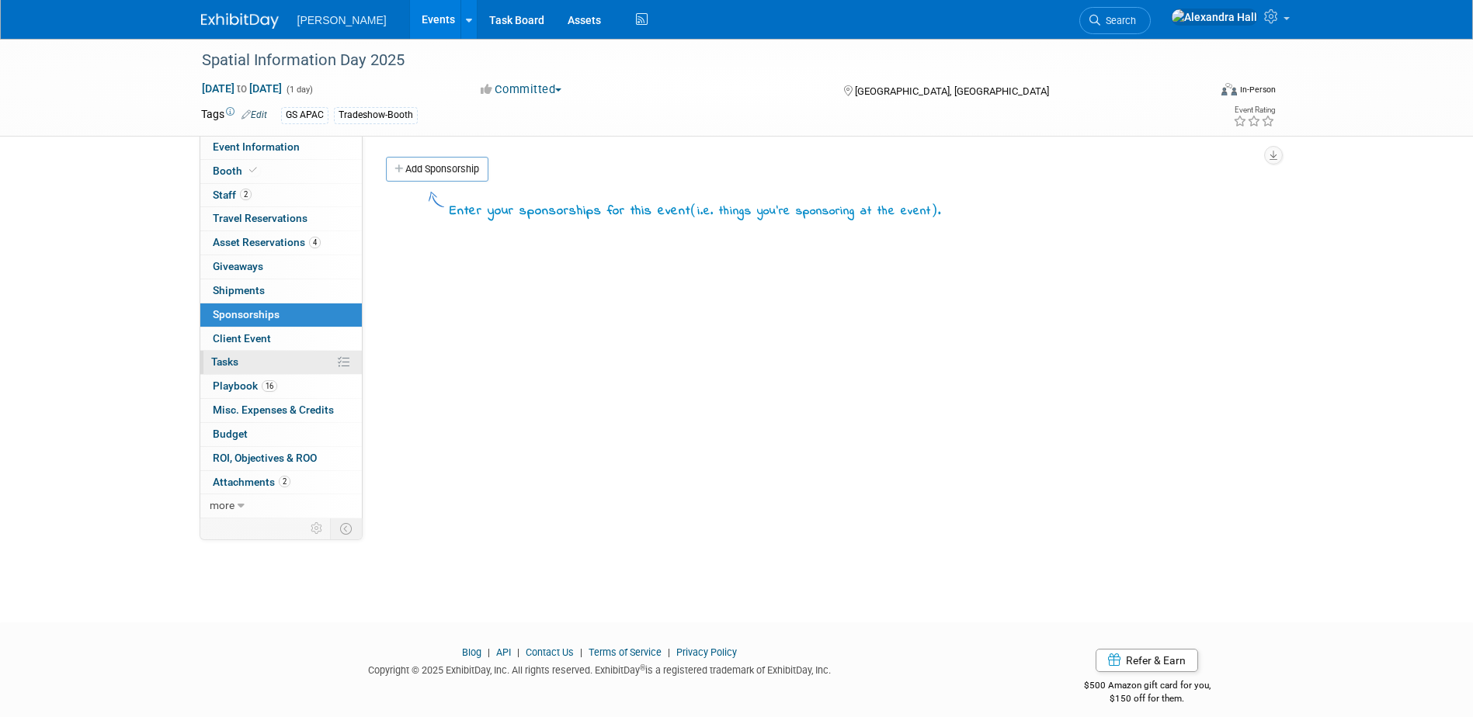
click at [272, 357] on link "0% Tasks 0%" at bounding box center [281, 362] width 162 height 23
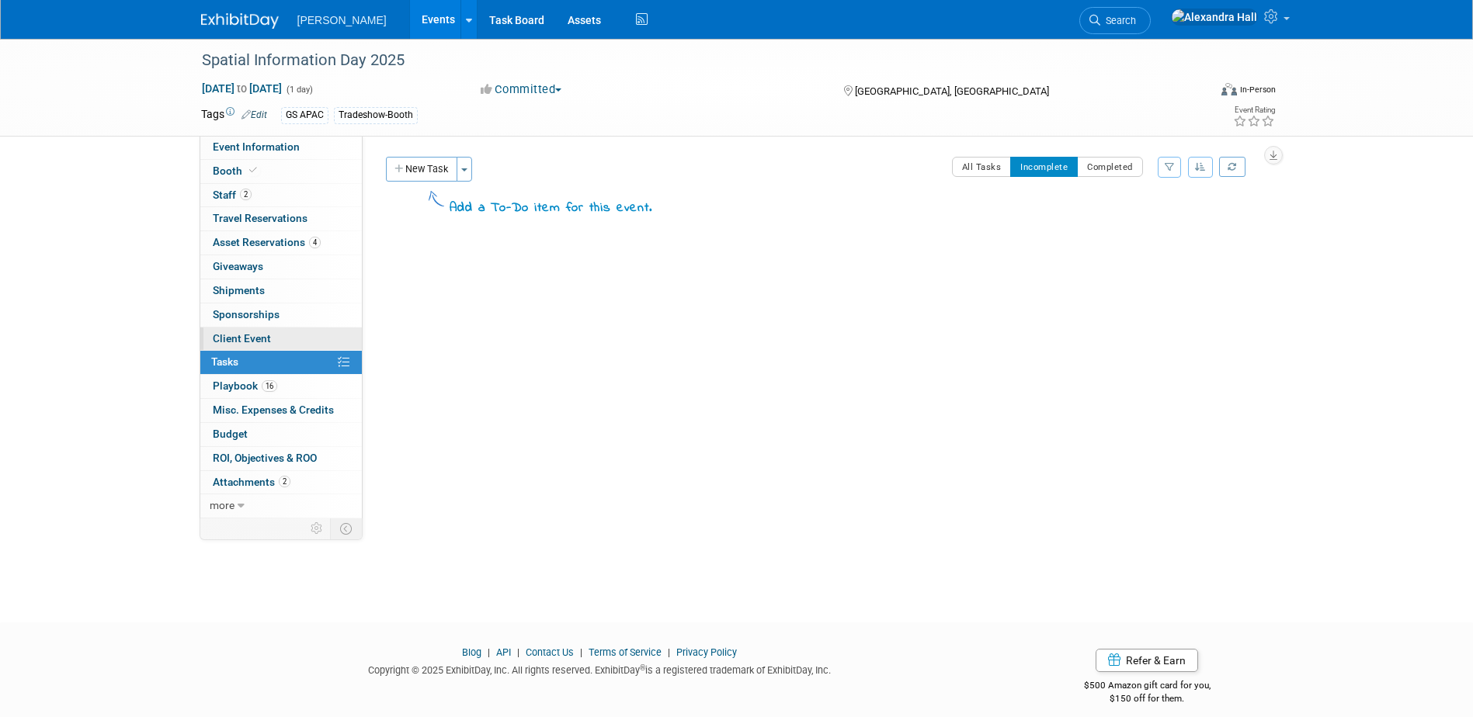
click at [273, 340] on link "Client Event" at bounding box center [281, 339] width 162 height 23
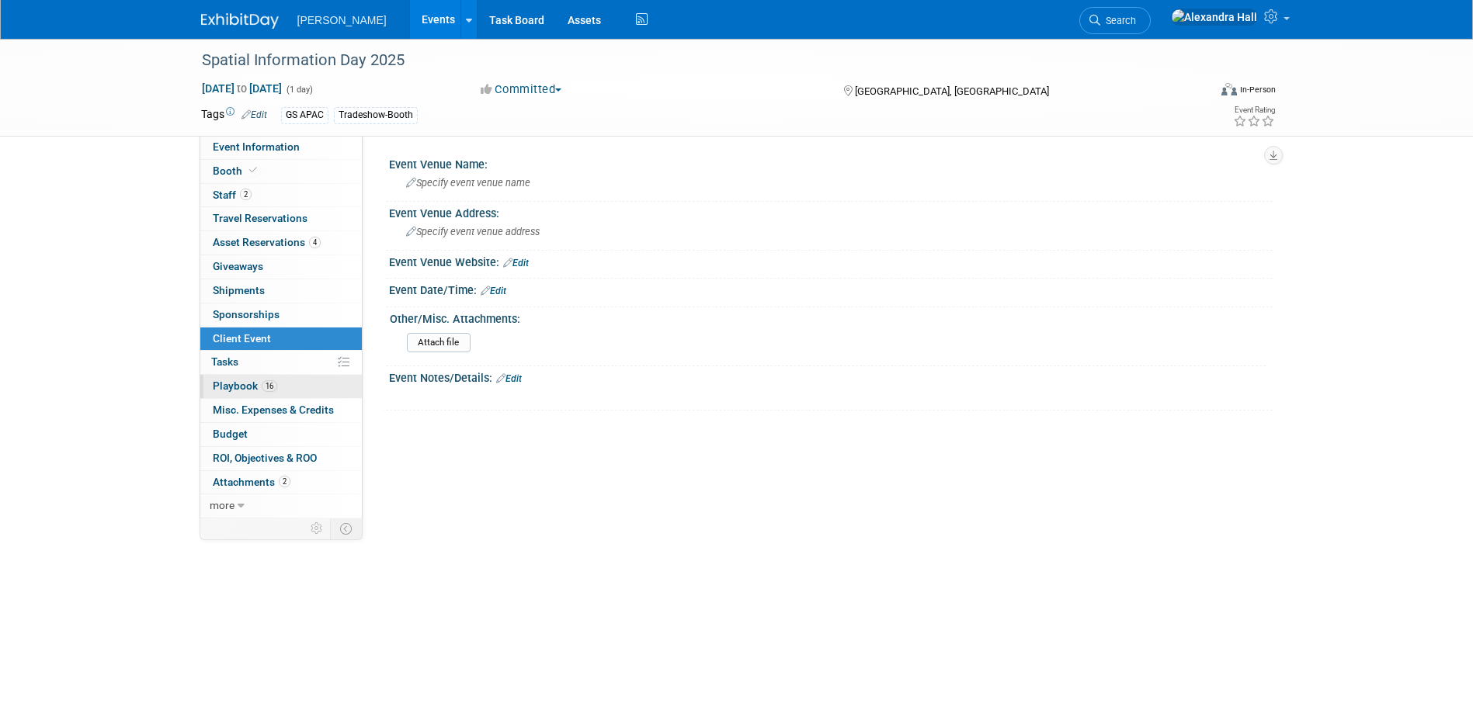
click at [267, 387] on span "16" at bounding box center [270, 386] width 16 height 12
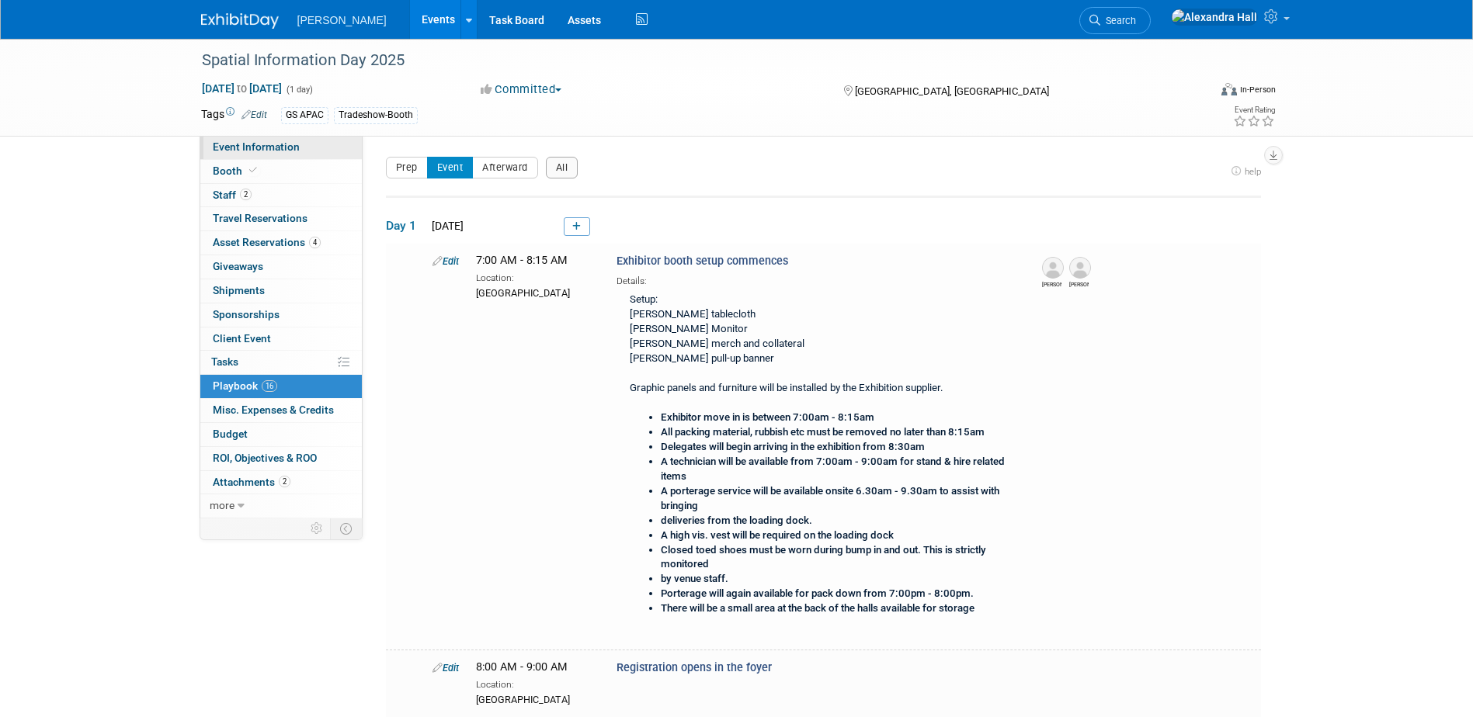
click at [290, 151] on span "Event Information" at bounding box center [256, 147] width 87 height 12
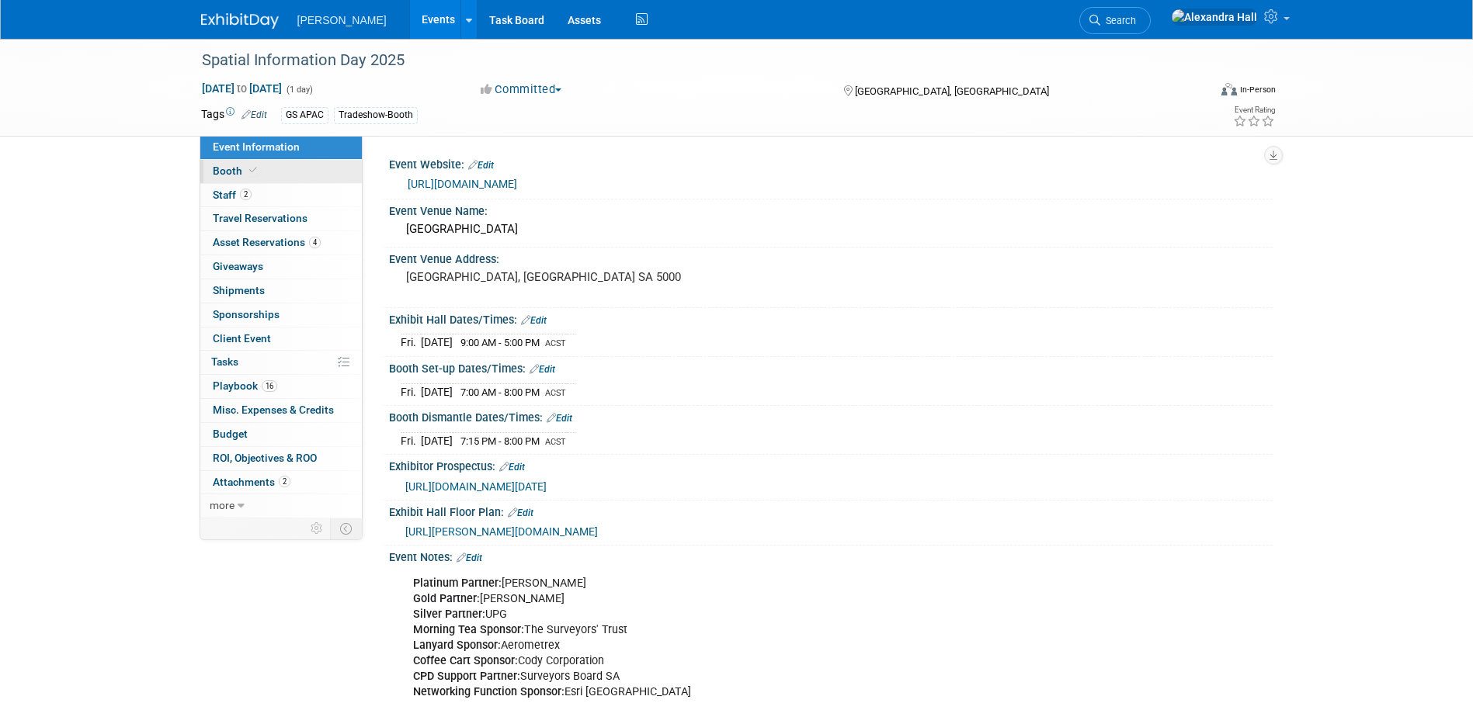
click at [283, 169] on link "Booth" at bounding box center [281, 171] width 162 height 23
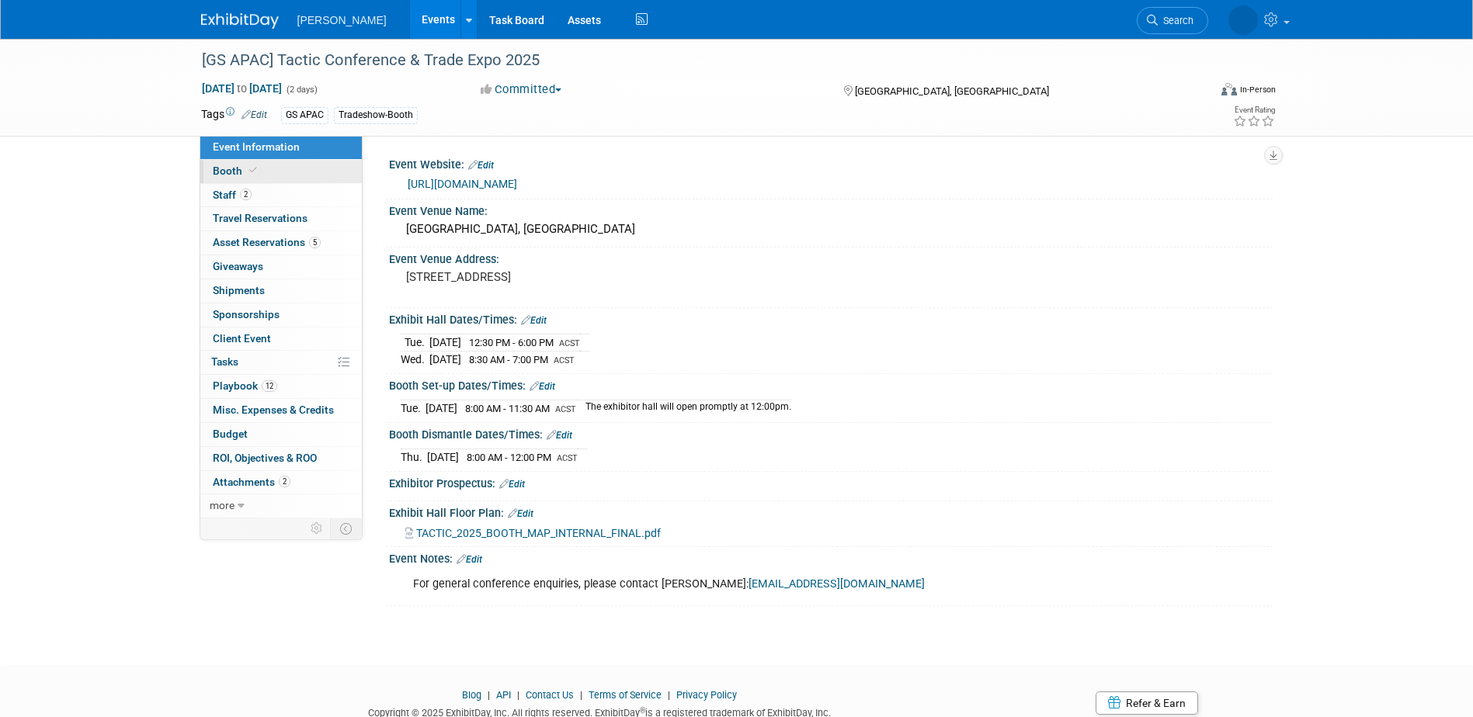
click at [306, 182] on link "Booth" at bounding box center [281, 171] width 162 height 23
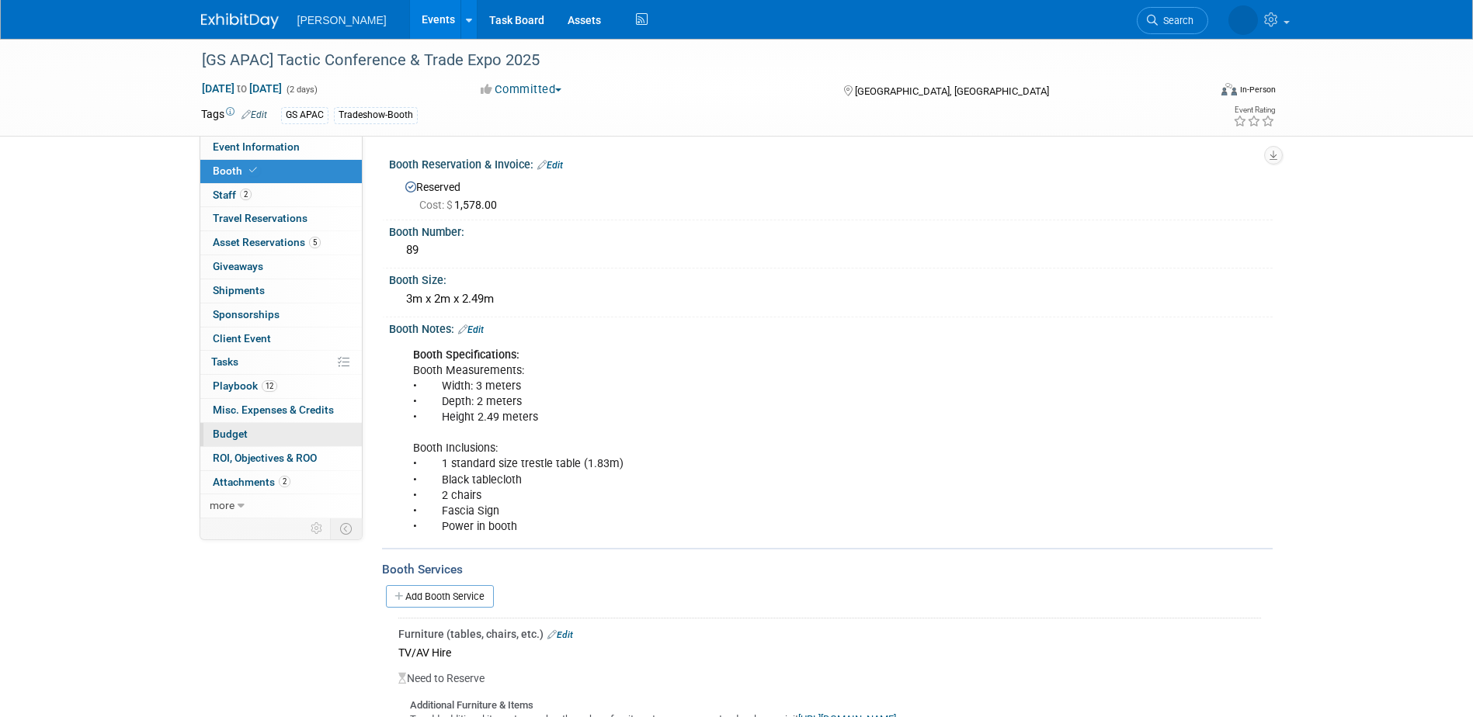
click at [228, 434] on span "Budget" at bounding box center [230, 434] width 35 height 12
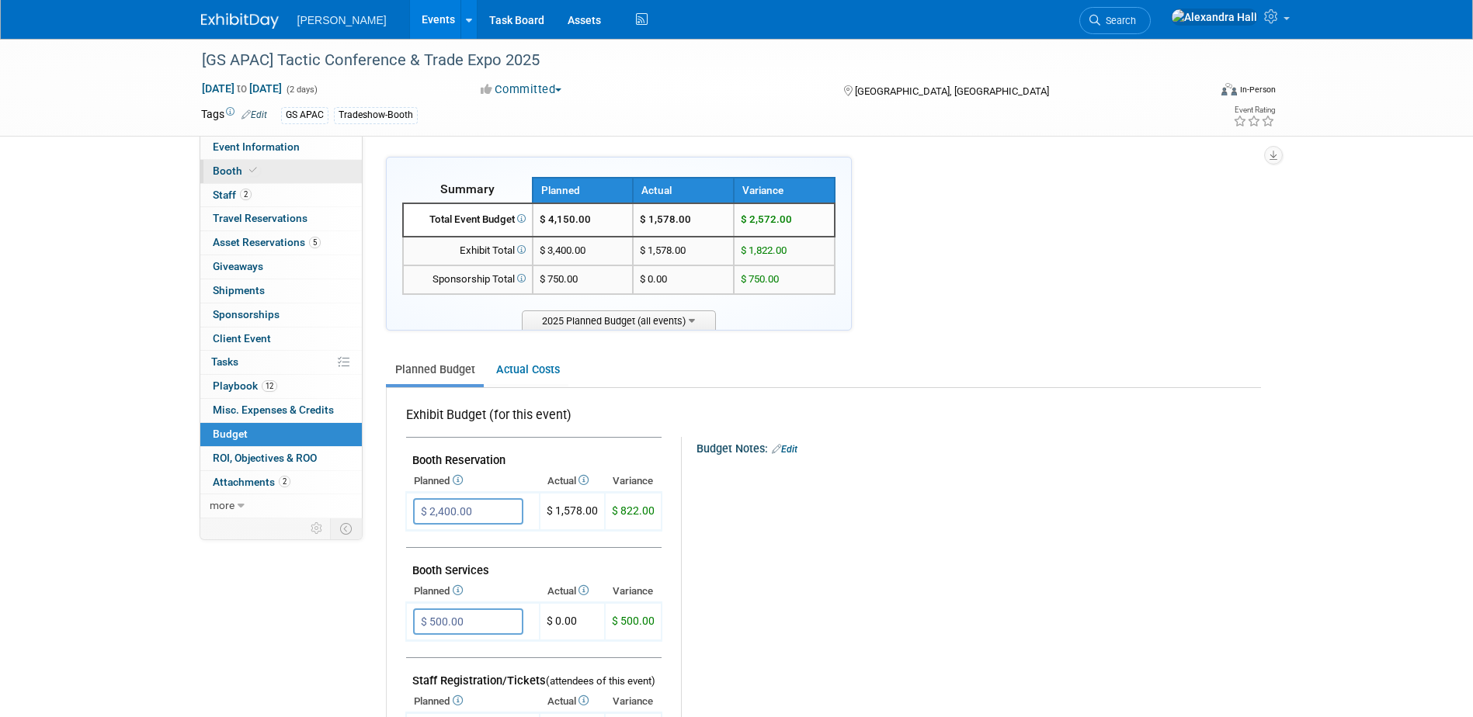
click at [269, 180] on link "Booth" at bounding box center [281, 171] width 162 height 23
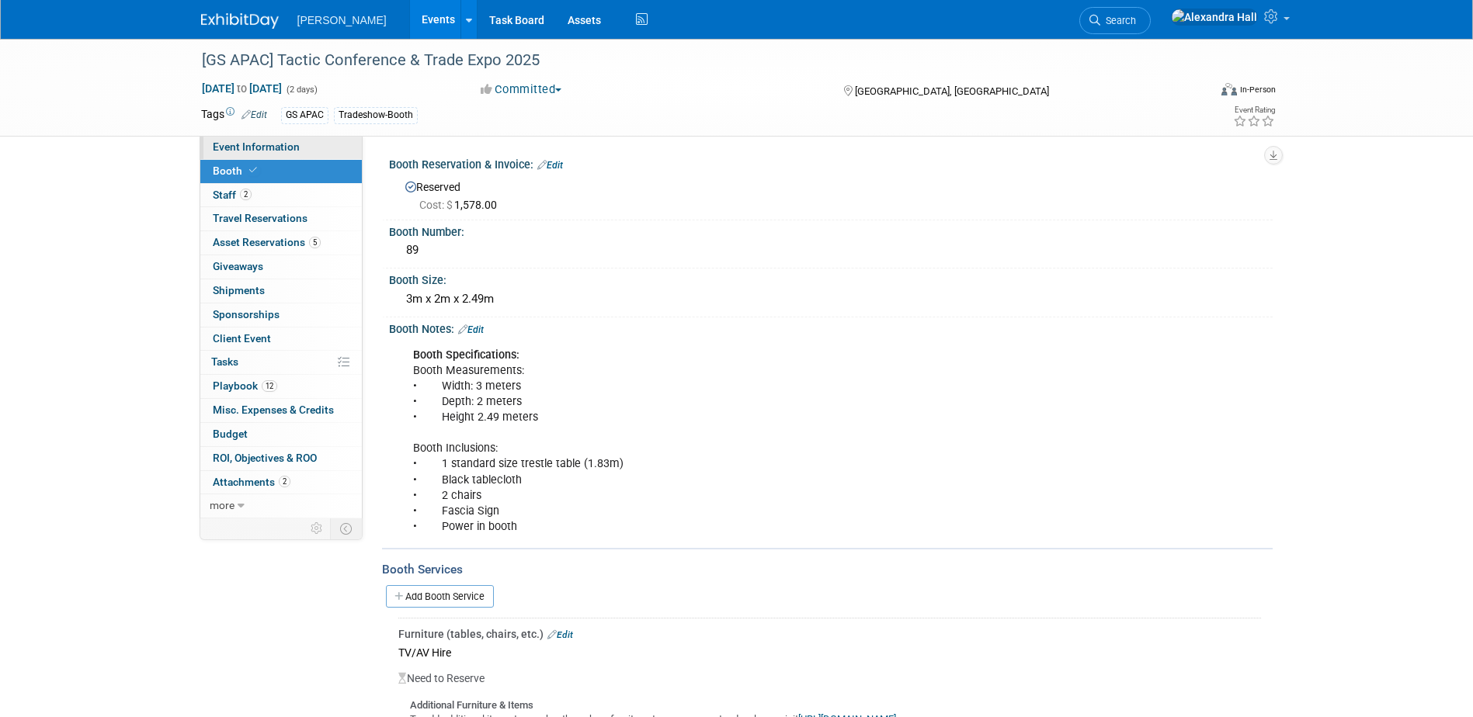
click at [266, 148] on span "Event Information" at bounding box center [256, 147] width 87 height 12
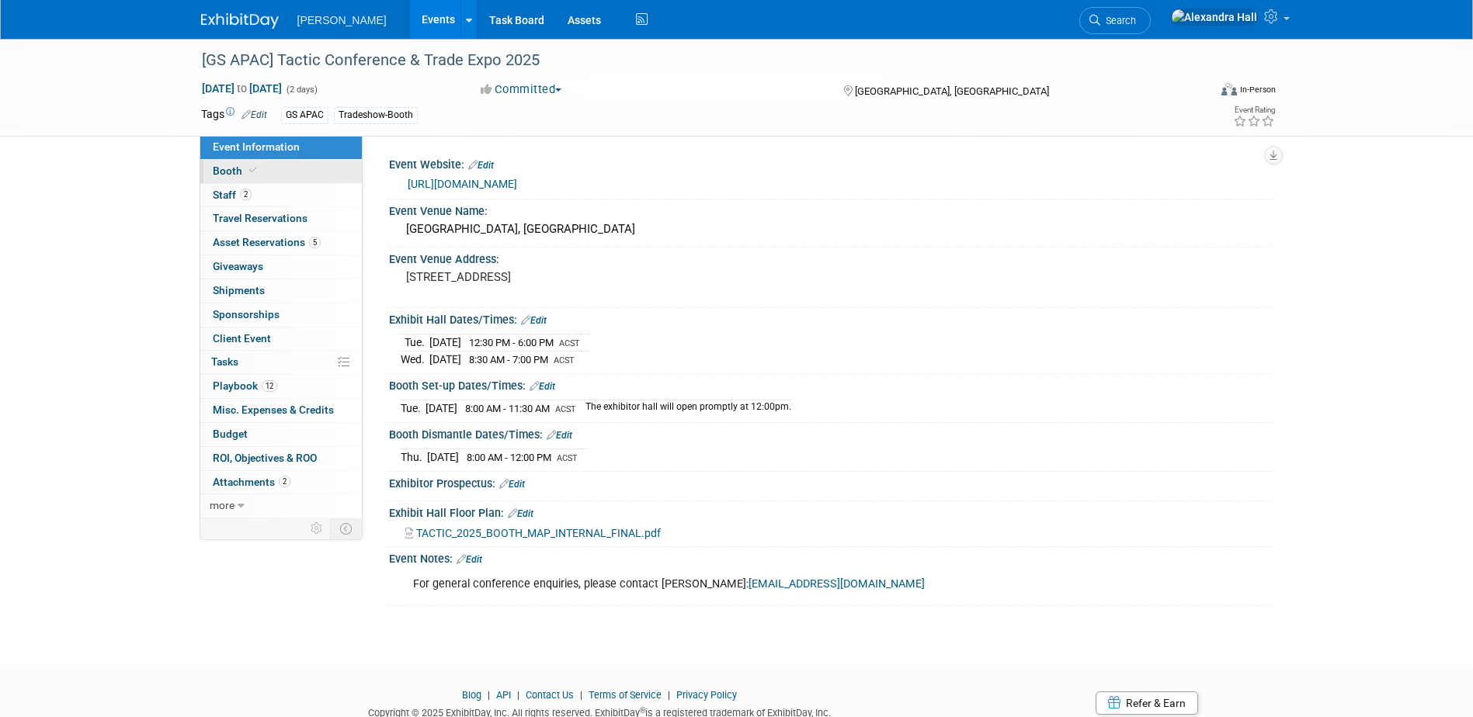
click at [266, 166] on link "Booth" at bounding box center [281, 171] width 162 height 23
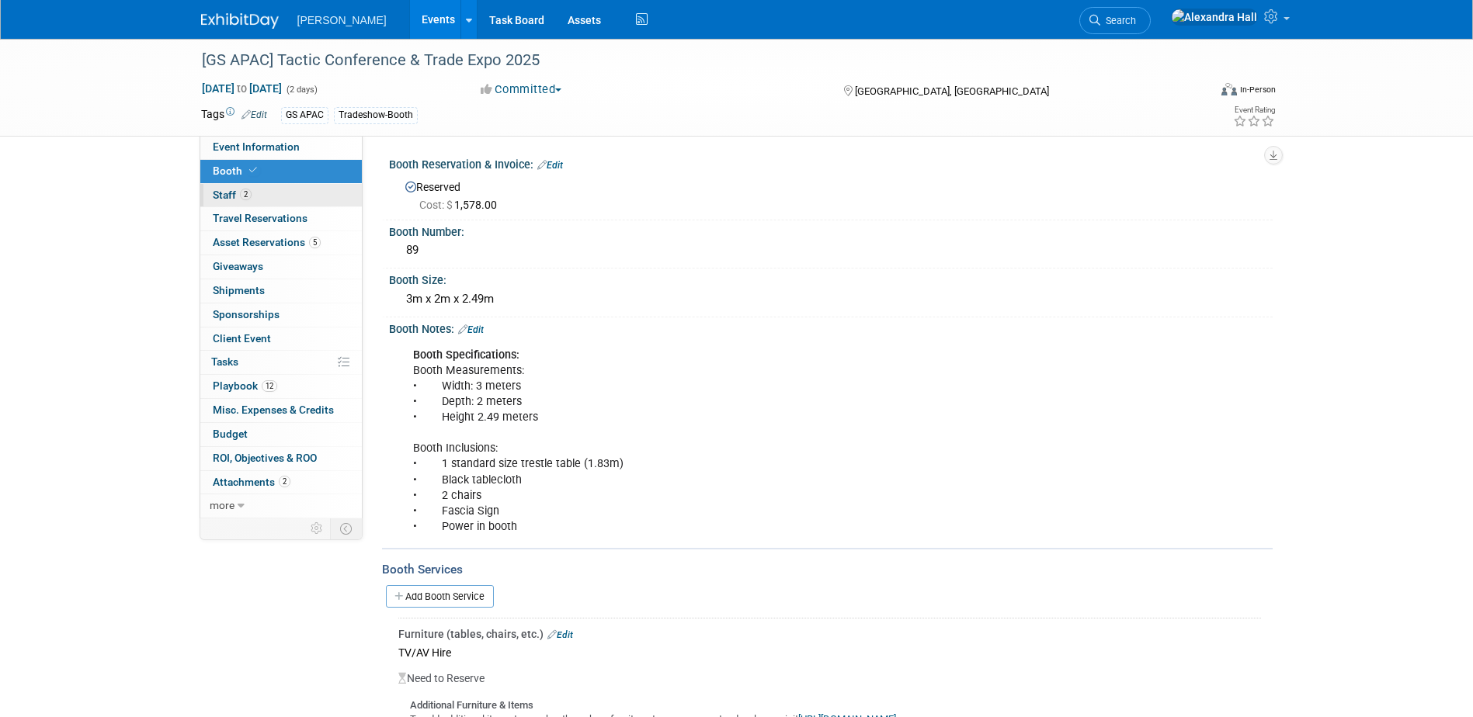
click at [276, 189] on link "2 Staff 2" at bounding box center [281, 195] width 162 height 23
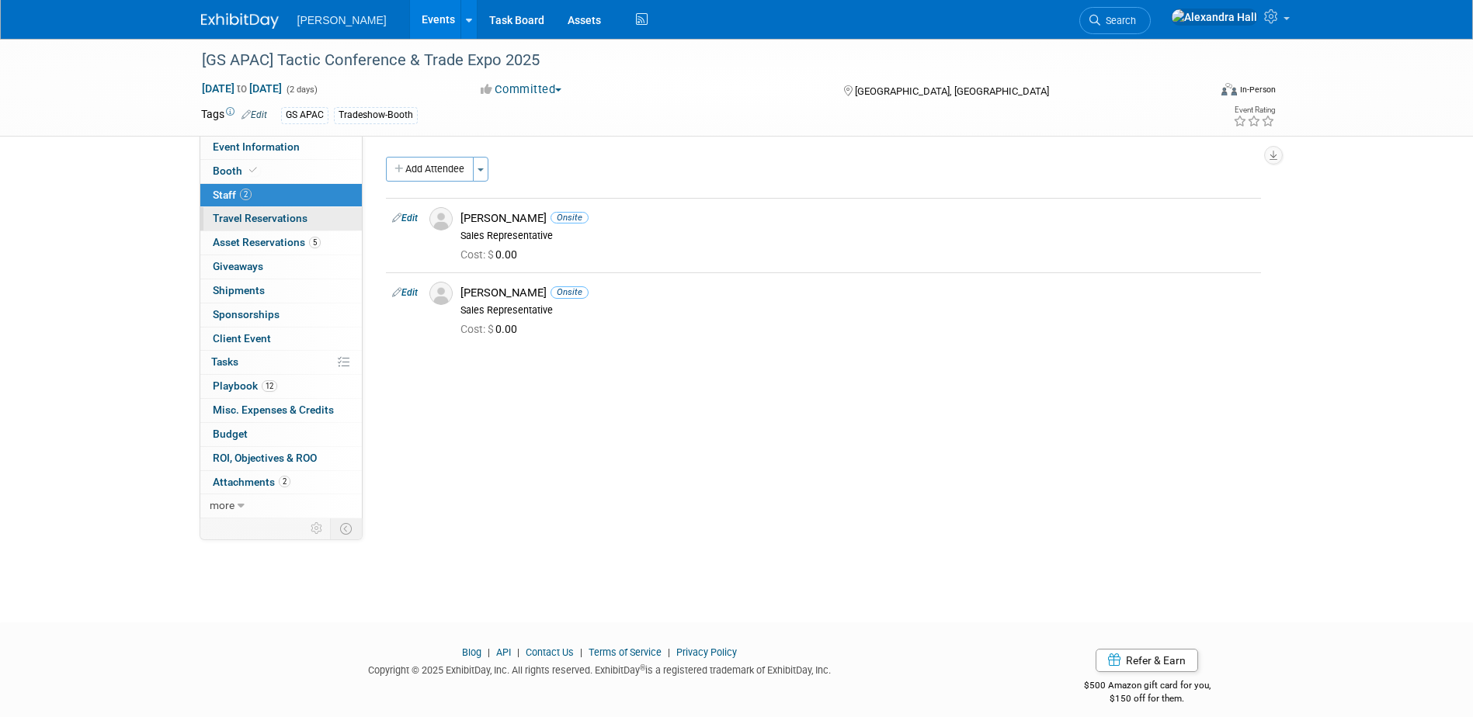
click at [273, 216] on span "Travel Reservations 0" at bounding box center [260, 218] width 95 height 12
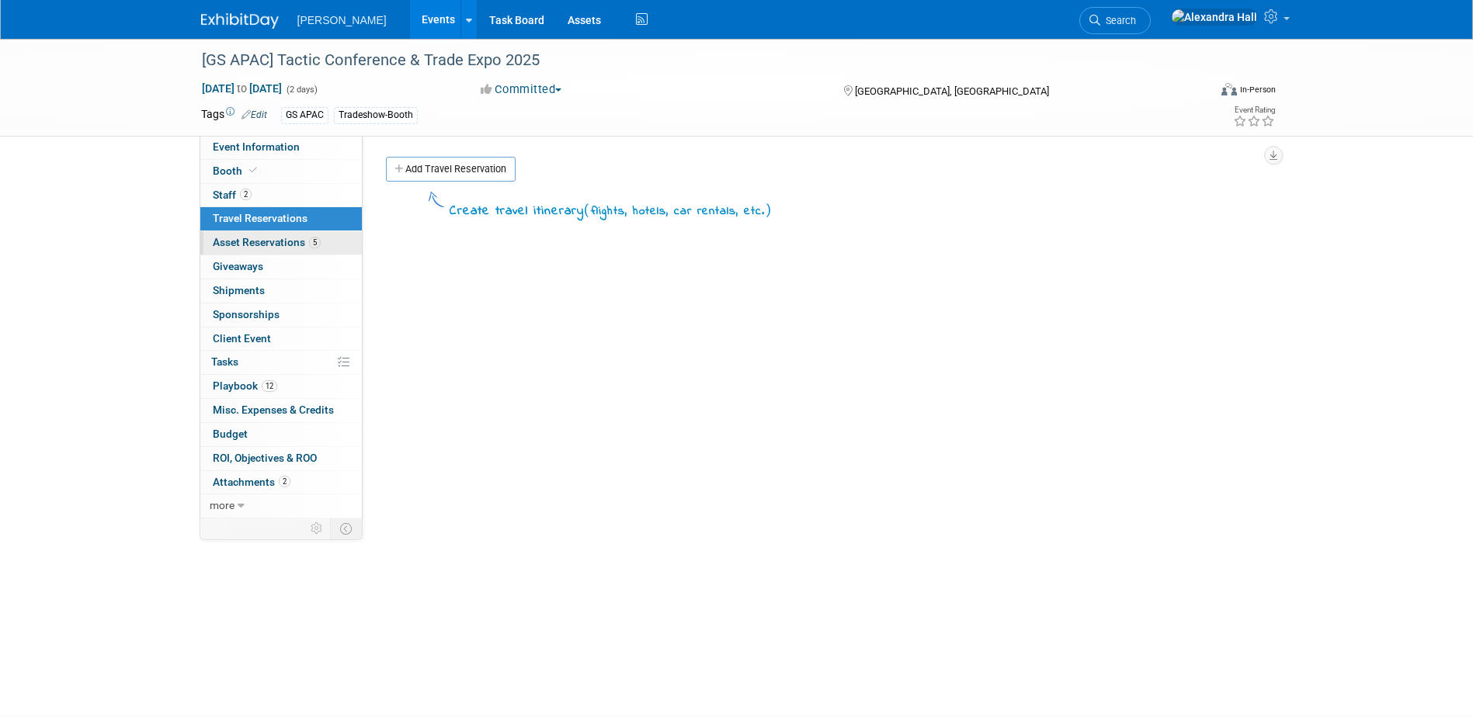
click at [253, 251] on link "5 Asset Reservations 5" at bounding box center [281, 242] width 162 height 23
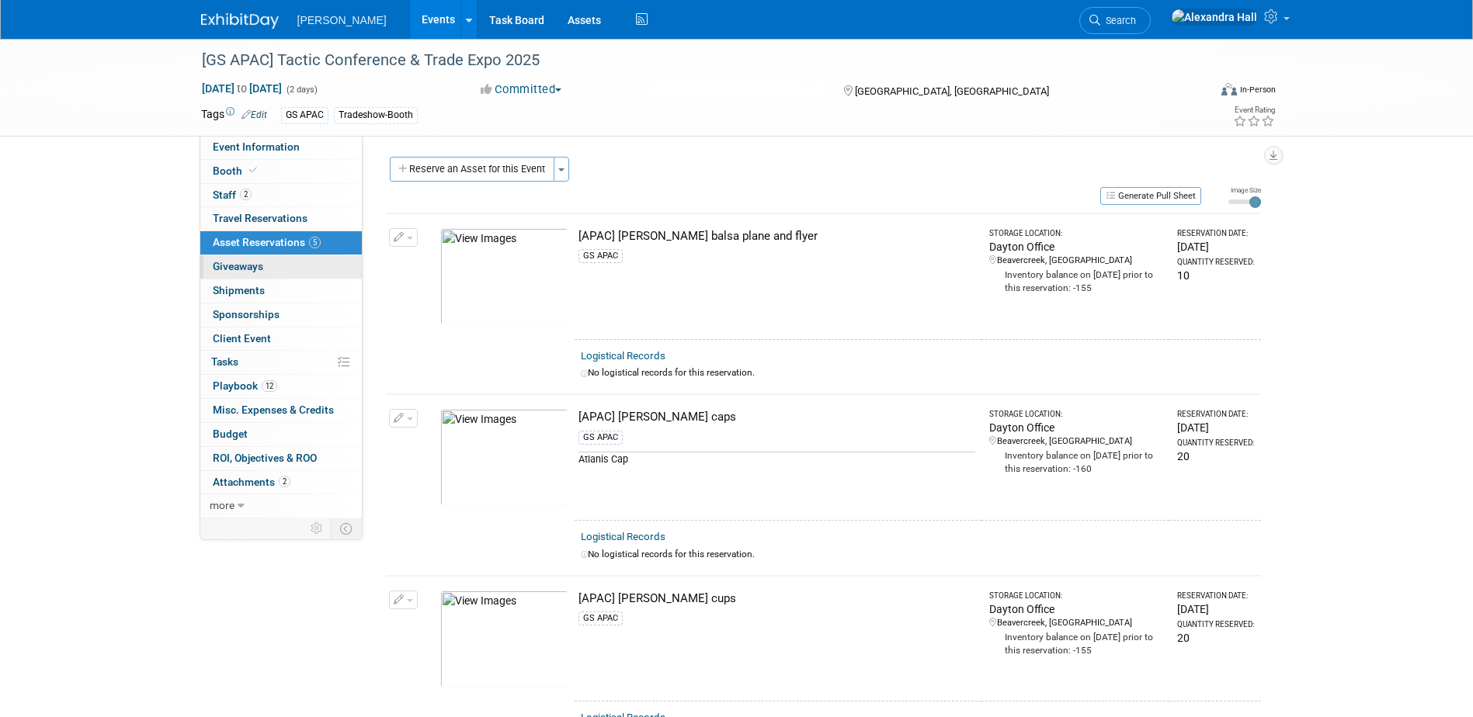
click at [252, 265] on span "Giveaways 0" at bounding box center [238, 266] width 50 height 12
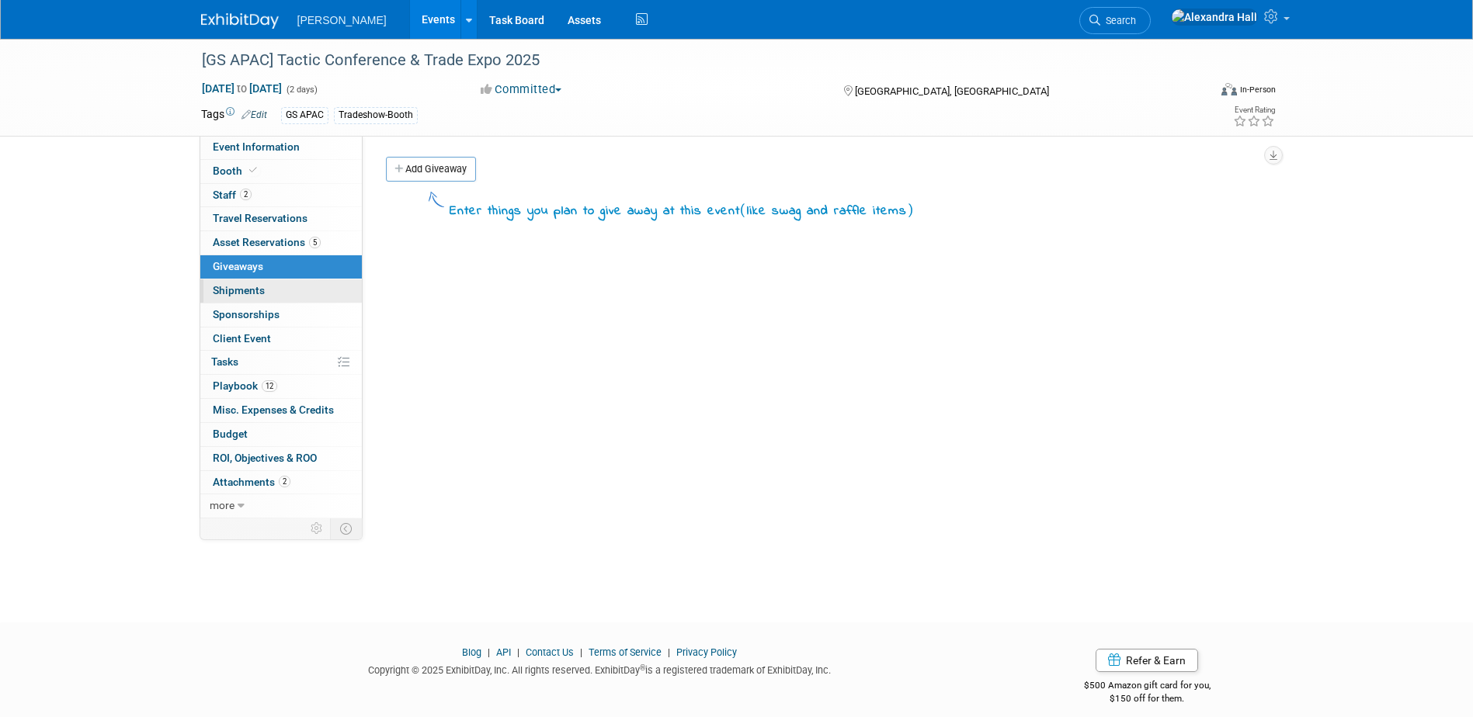
click at [250, 300] on link "0 Shipments 0" at bounding box center [281, 291] width 162 height 23
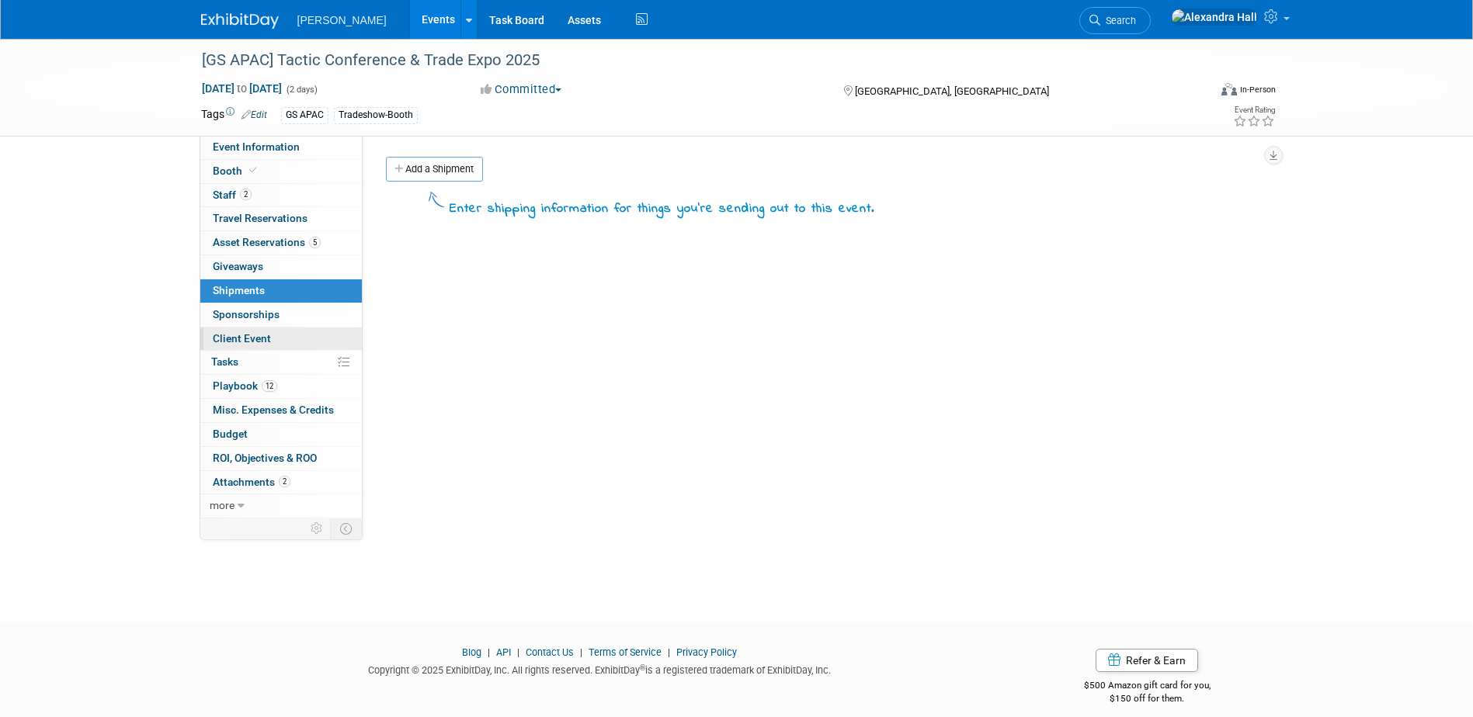
click at [249, 334] on span "Client Event" at bounding box center [242, 338] width 58 height 12
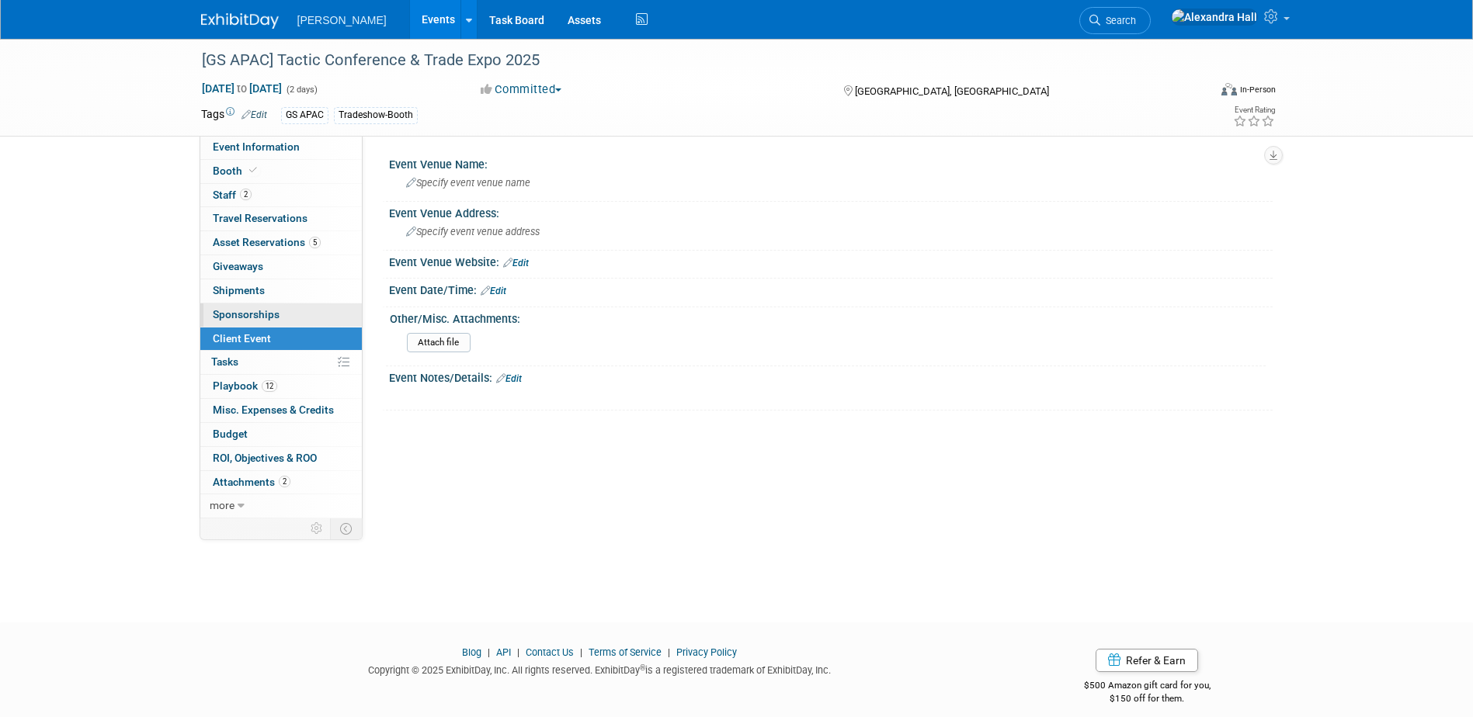
click at [248, 314] on span "Sponsorships 0" at bounding box center [246, 314] width 67 height 12
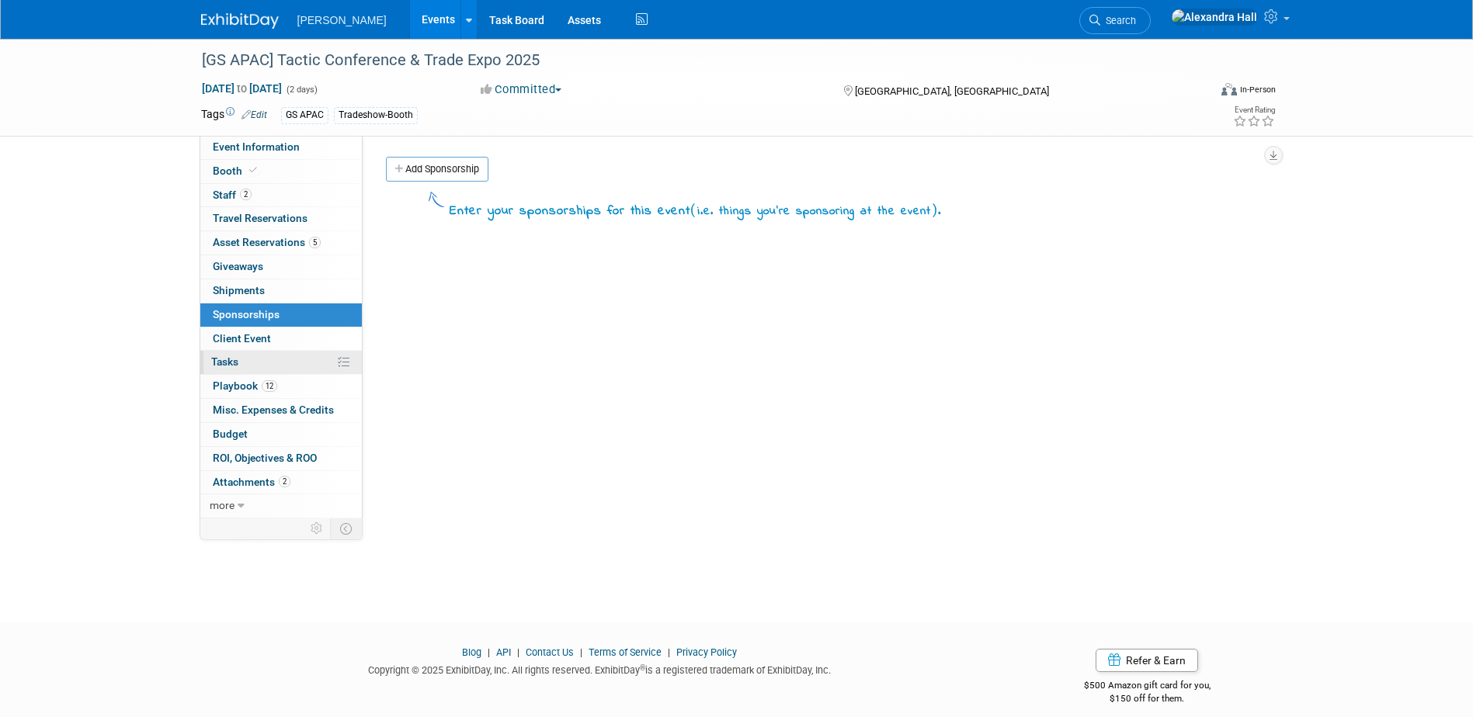
click at [239, 363] on link "0% Tasks 0%" at bounding box center [281, 362] width 162 height 23
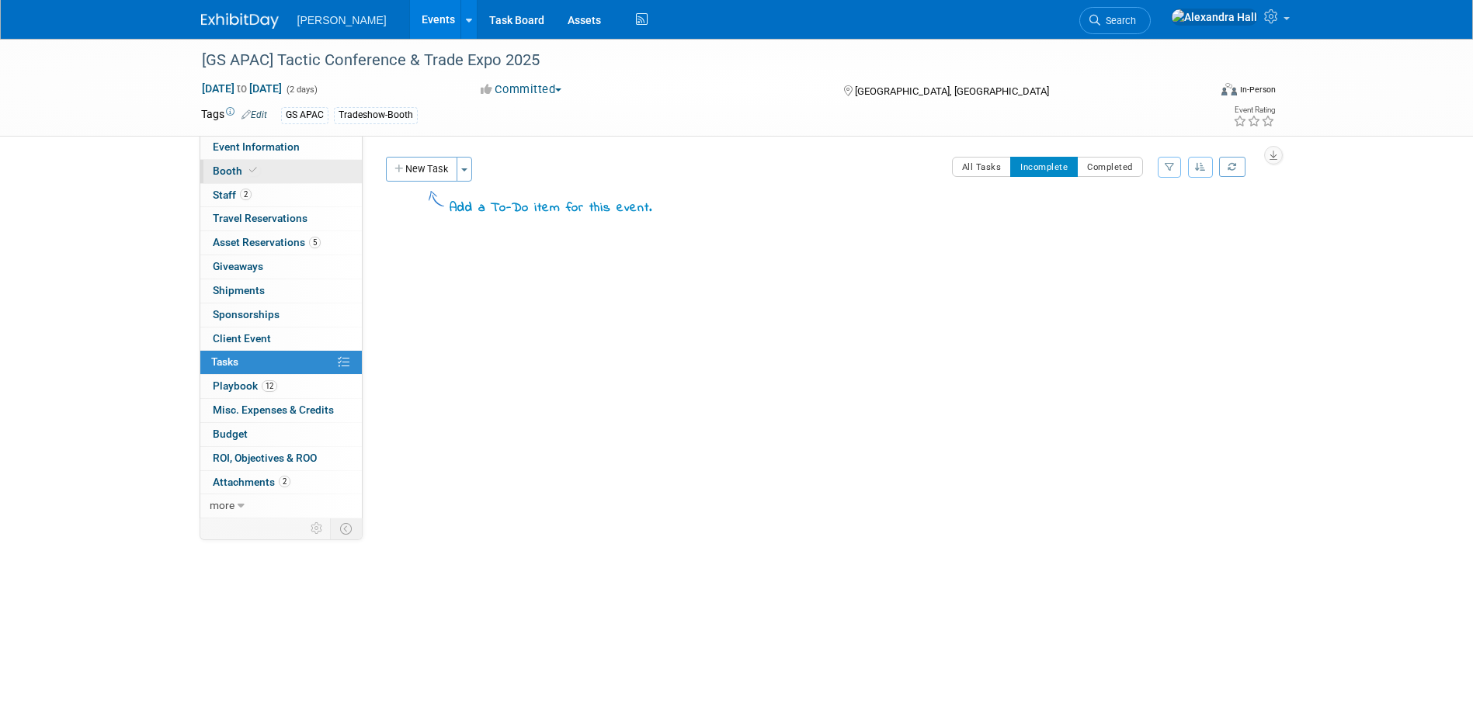
click at [267, 161] on link "Booth" at bounding box center [281, 171] width 162 height 23
